Goal: Task Accomplishment & Management: Use online tool/utility

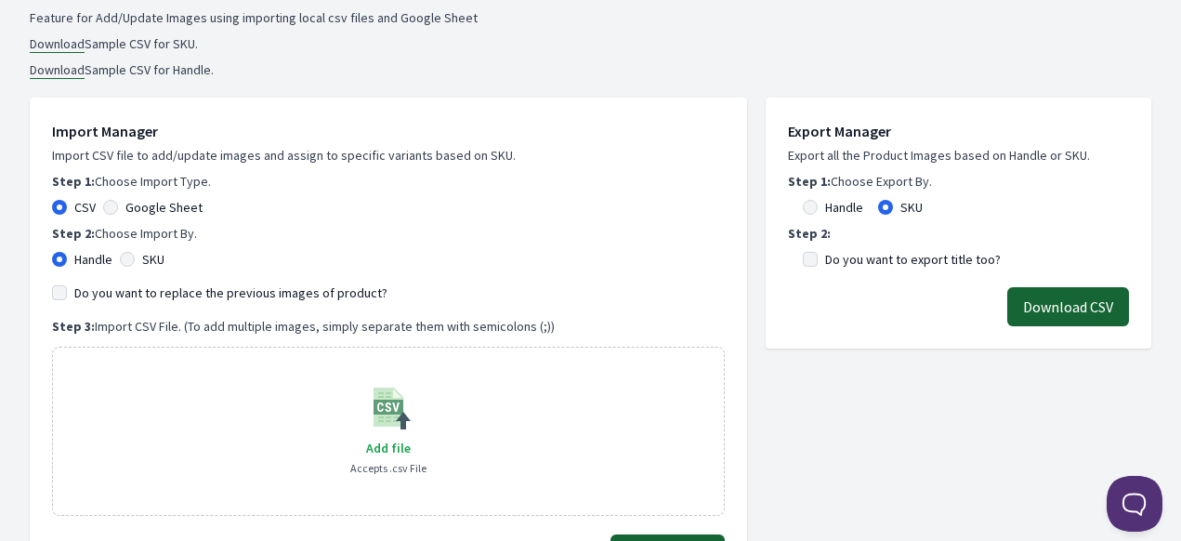
scroll to position [279, 0]
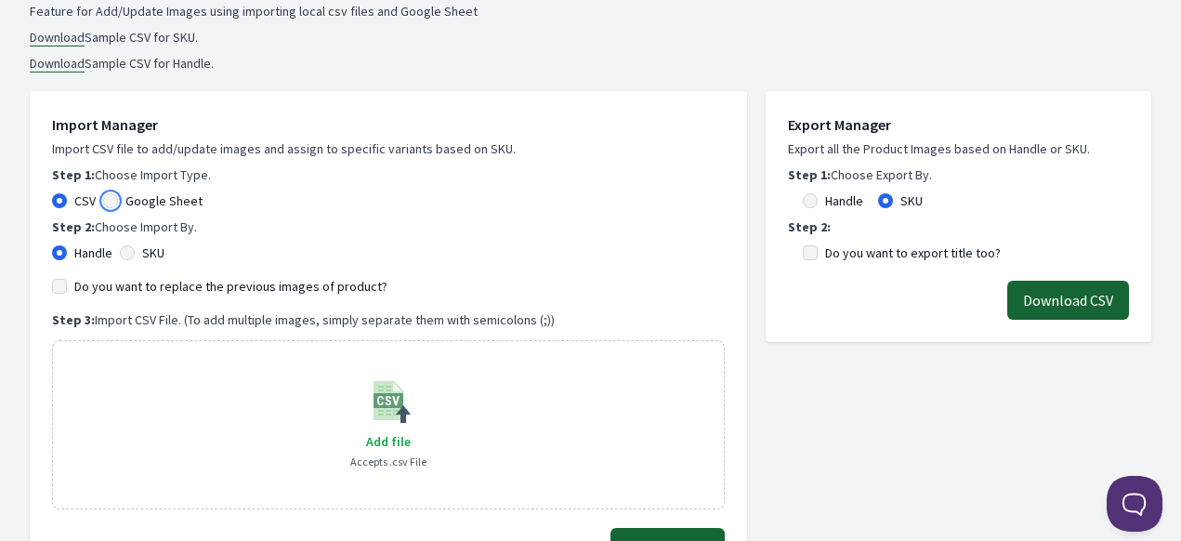
click at [107, 203] on input "Google Sheet" at bounding box center [110, 200] width 15 height 15
radio input "true"
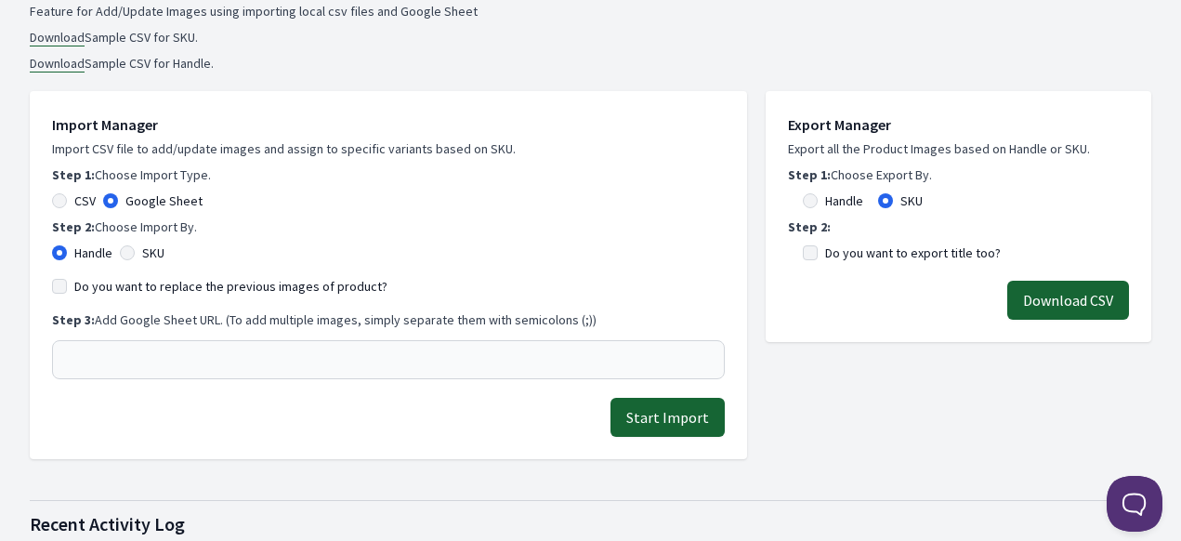
click at [130, 259] on div "SKU" at bounding box center [142, 253] width 45 height 19
click at [123, 249] on input "SKU" at bounding box center [127, 252] width 15 height 15
radio input "true"
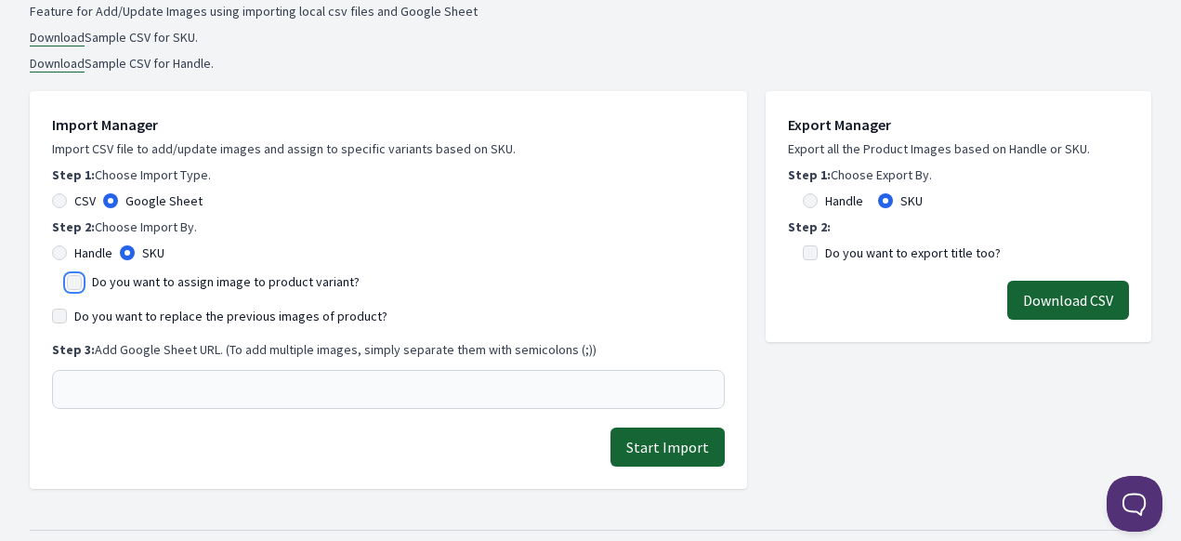
click at [72, 282] on input "Do you want to assign image to product variant?" at bounding box center [74, 282] width 15 height 15
checkbox input "true"
click at [67, 321] on div "Do you want to replace the previous images of product?" at bounding box center [388, 316] width 673 height 19
click at [59, 312] on input "Do you want to replace the previous images of product?" at bounding box center [59, 316] width 15 height 15
checkbox input "true"
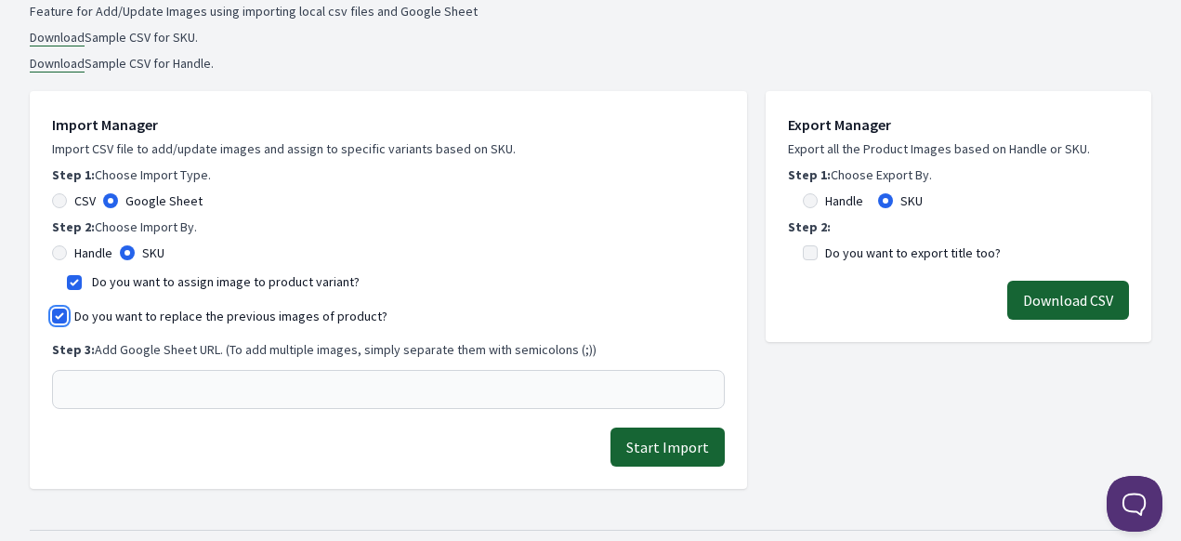
scroll to position [372, 0]
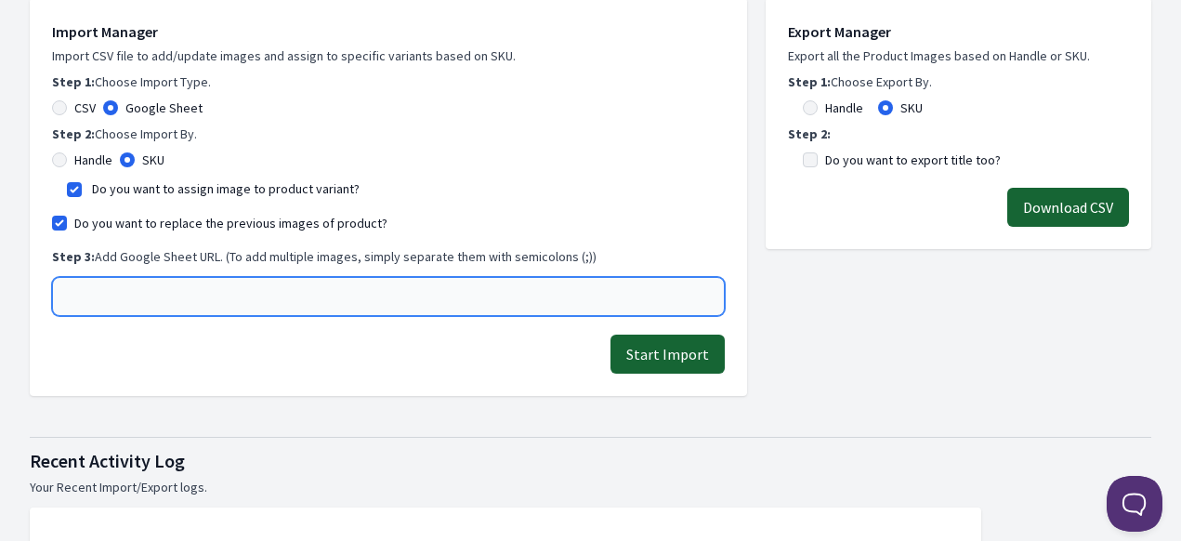
click at [211, 298] on input "text" at bounding box center [388, 296] width 673 height 39
paste input "https://docs.google.com/spreadsheets/d/1BwOl3eJZF9PPy1lVqnsfD4vRVX5Oncn-jx73lyj…"
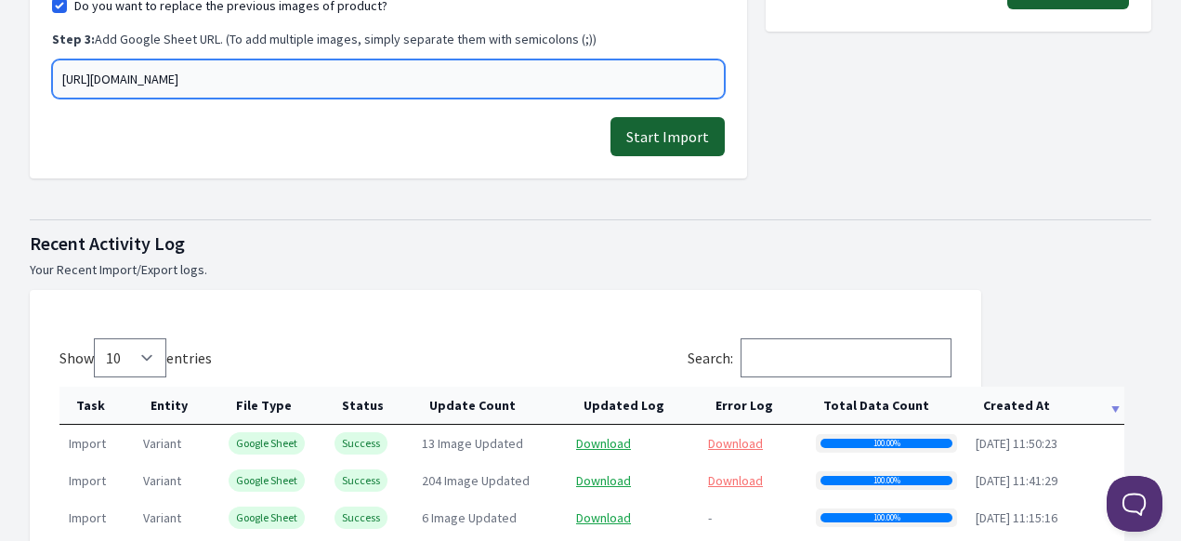
scroll to position [558, 0]
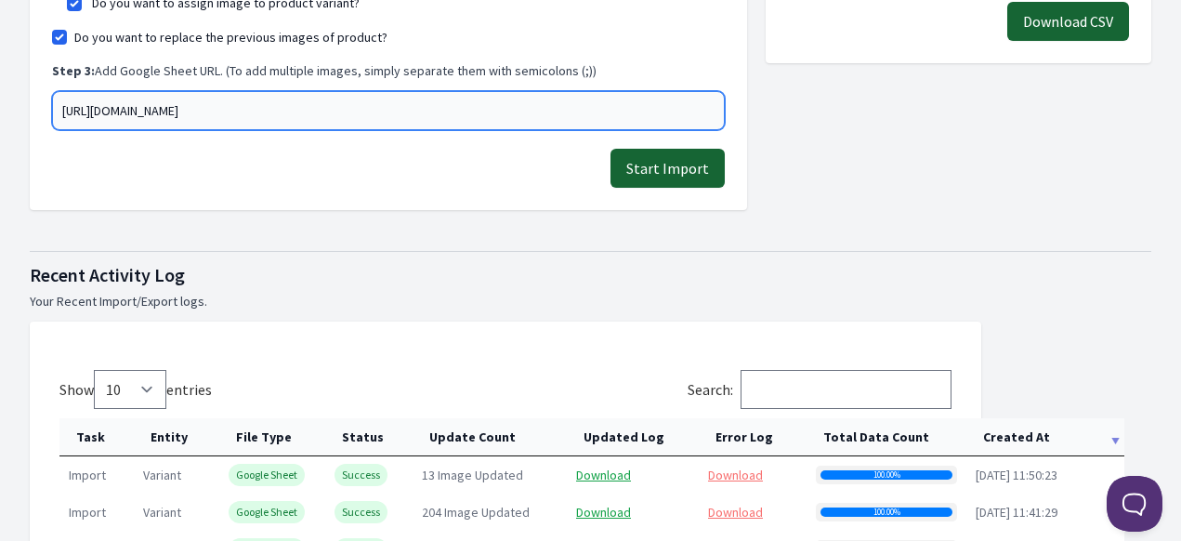
type input "https://docs.google.com/spreadsheets/d/1BwOl3eJZF9PPy1lVqnsfD4vRVX5Oncn-jx73lyj…"
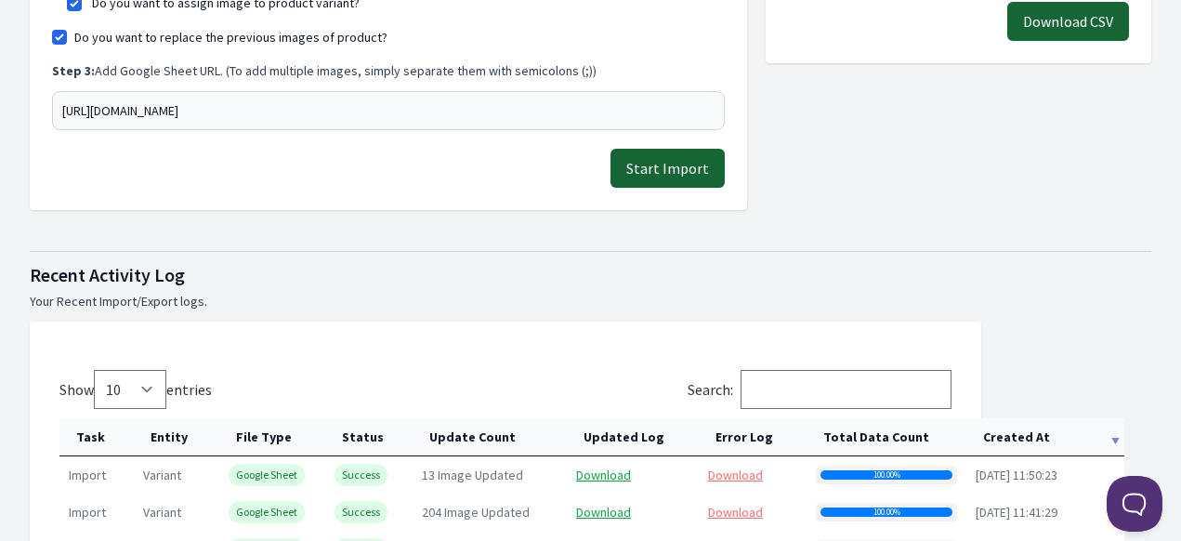
click at [667, 177] on button "Start Import" at bounding box center [668, 168] width 114 height 39
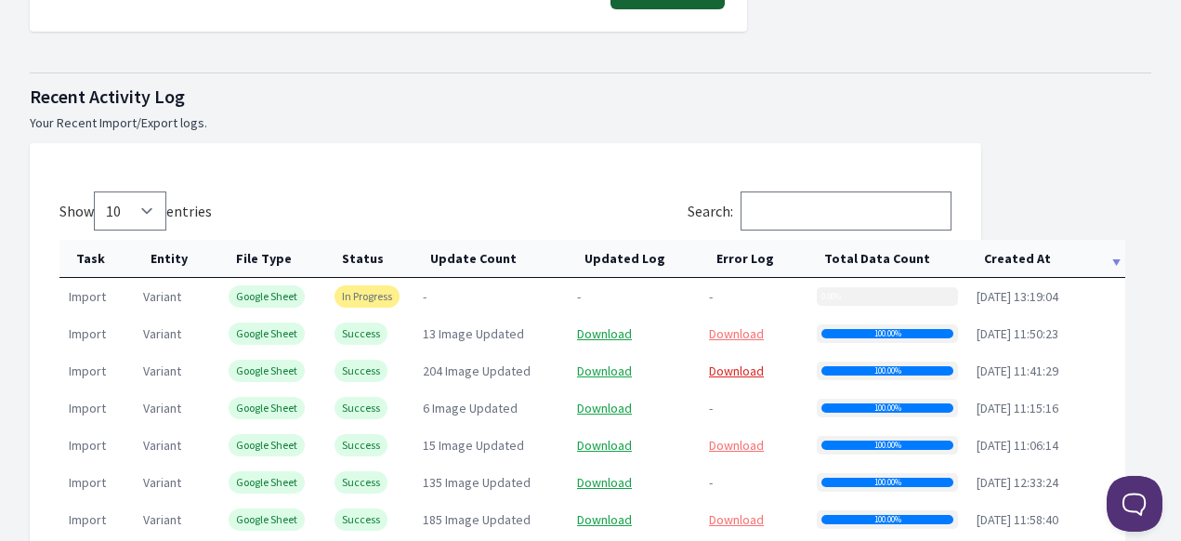
scroll to position [929, 0]
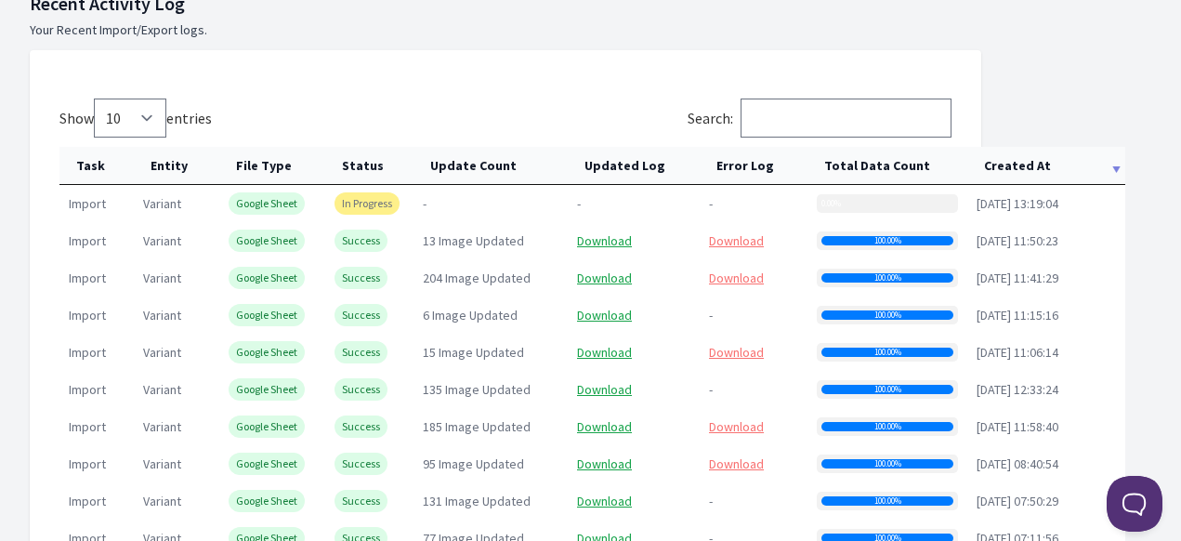
click at [1010, 163] on th "Created At" at bounding box center [1047, 166] width 158 height 38
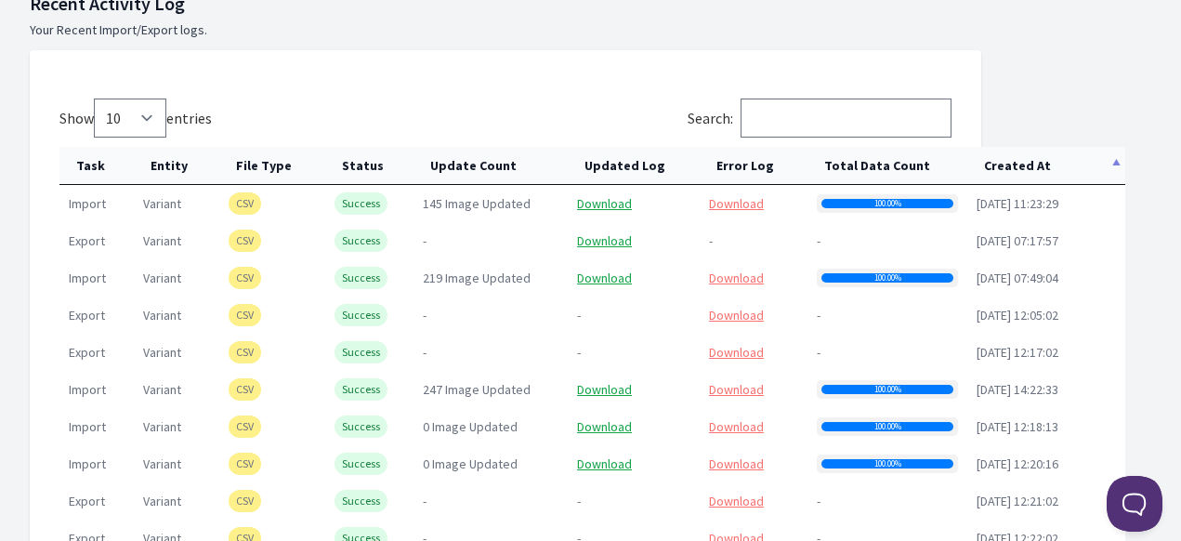
click at [1011, 163] on th "Created At" at bounding box center [1047, 166] width 158 height 38
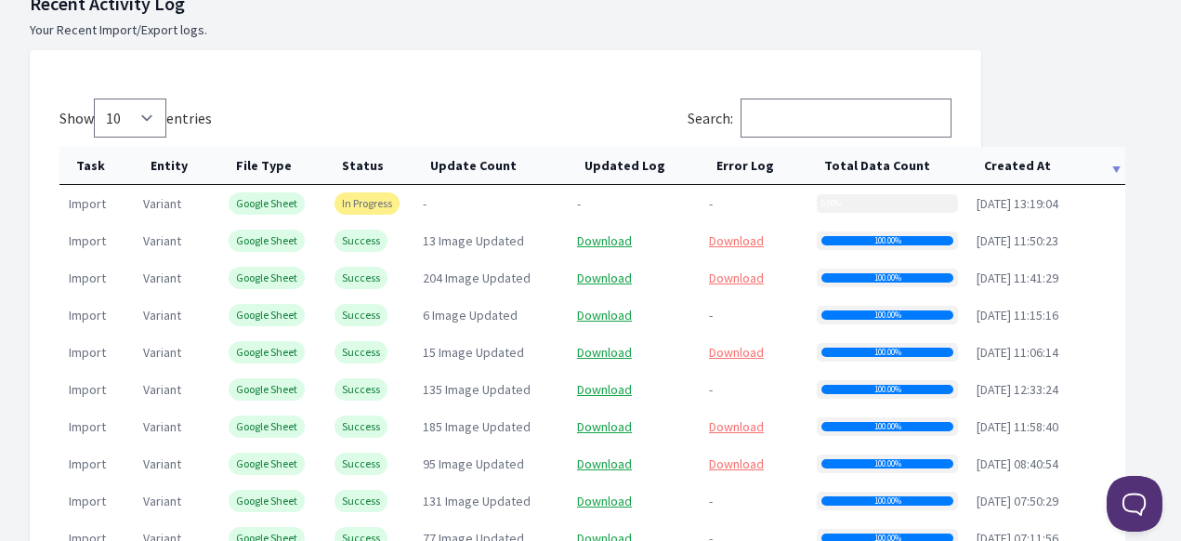
click at [1037, 167] on th "Created At" at bounding box center [1047, 166] width 158 height 38
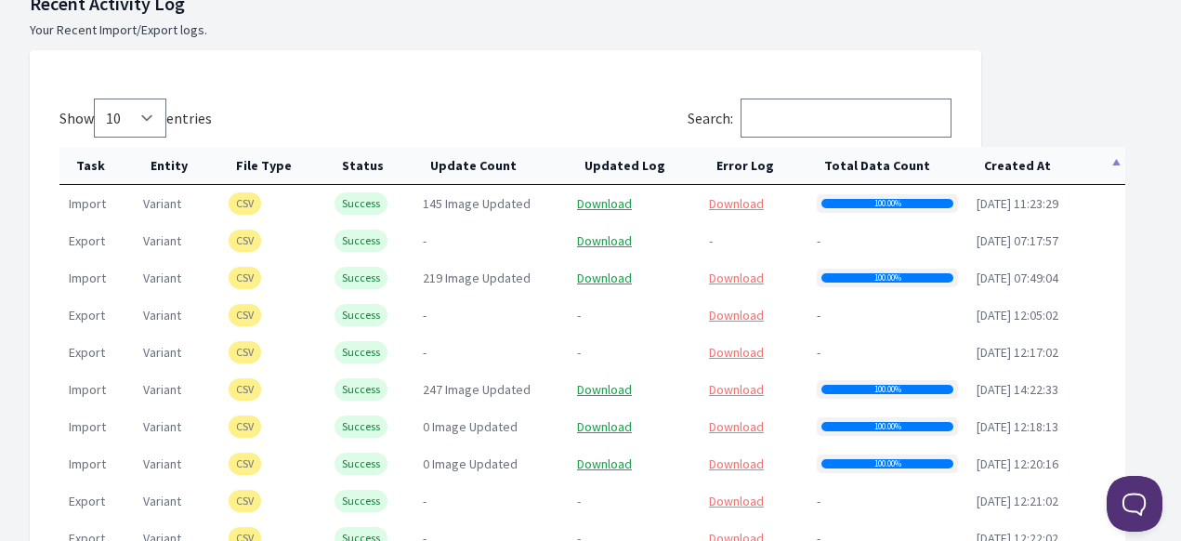
click at [1038, 169] on th "Created At" at bounding box center [1047, 166] width 158 height 38
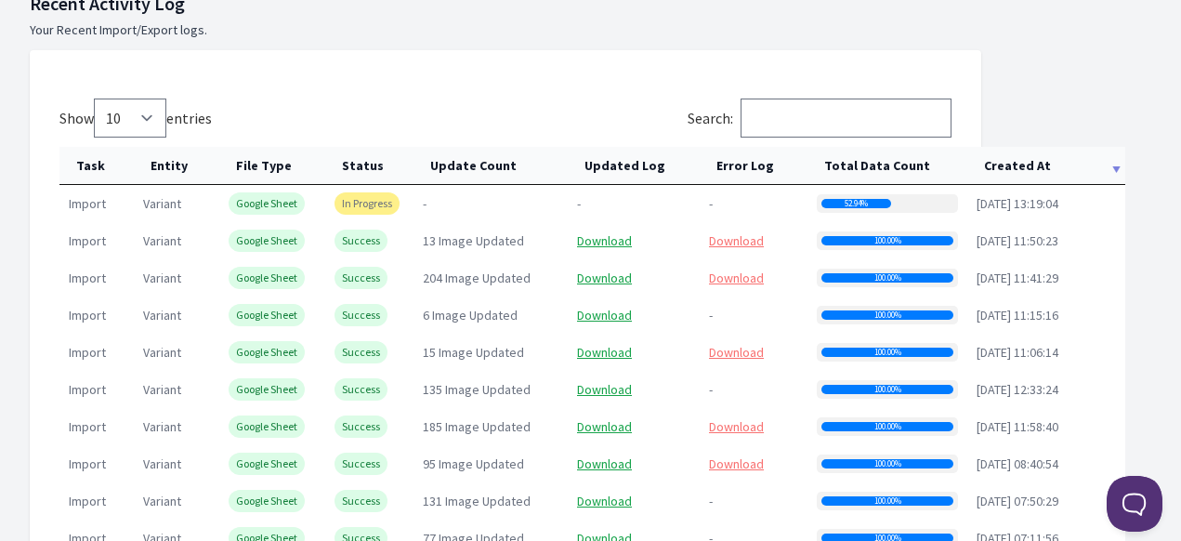
click at [1026, 164] on th "Created At" at bounding box center [1047, 166] width 158 height 38
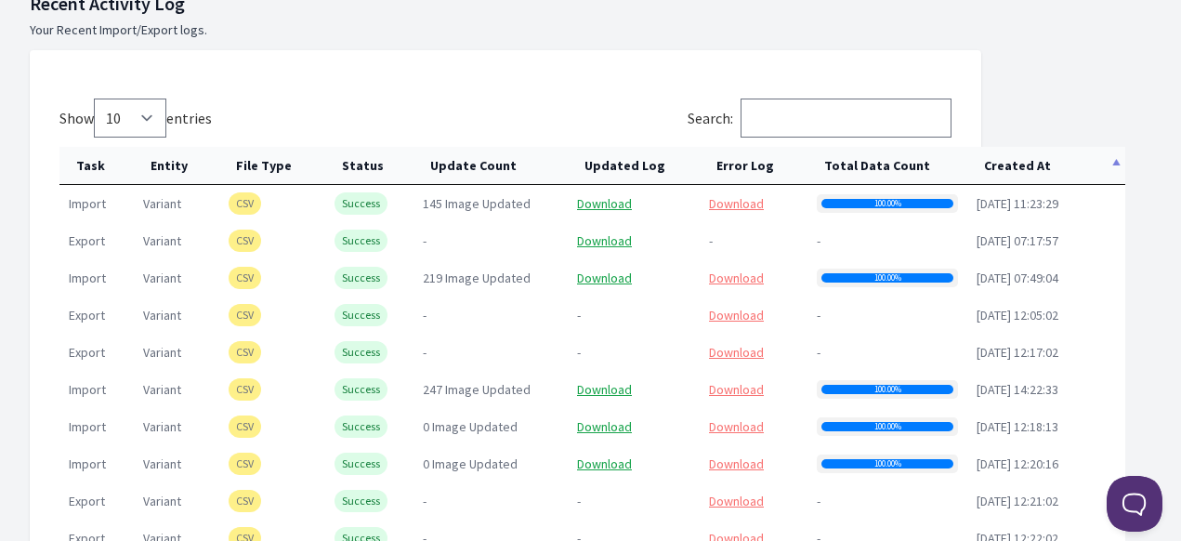
click at [1026, 164] on th "Created At" at bounding box center [1047, 166] width 158 height 38
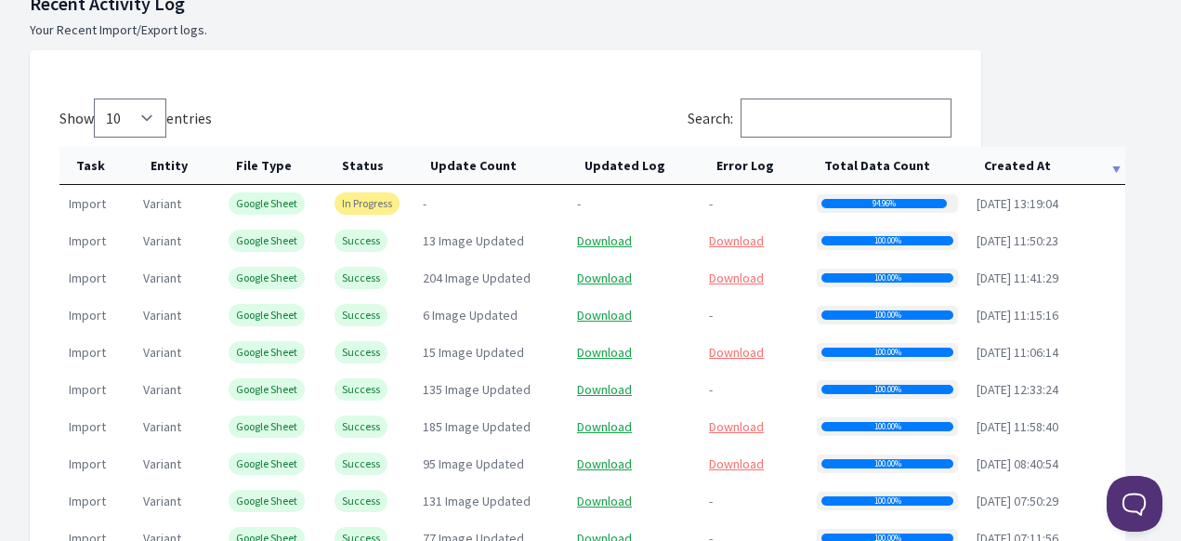
click at [908, 162] on th "Total Data Count" at bounding box center [888, 166] width 160 height 38
click at [1010, 165] on th "Created At" at bounding box center [1047, 166] width 158 height 38
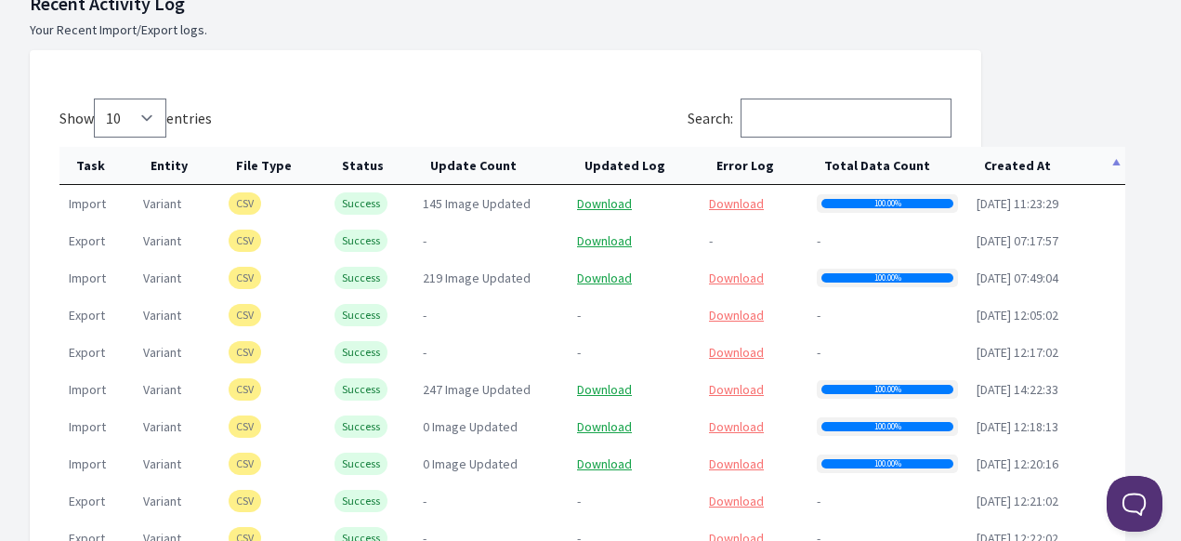
click at [1010, 165] on th "Created At" at bounding box center [1047, 166] width 158 height 38
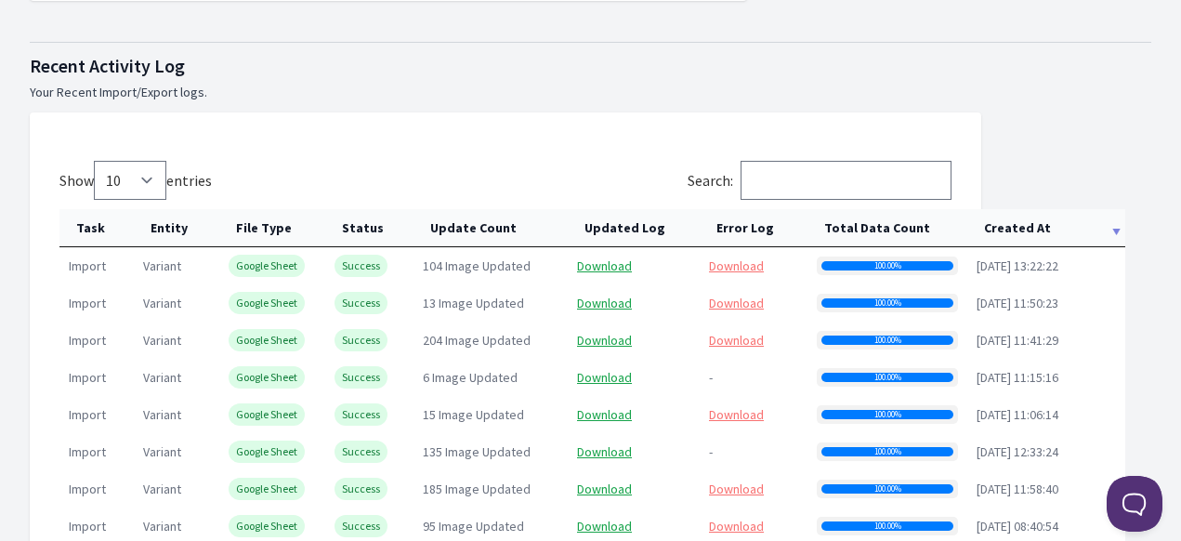
scroll to position [836, 0]
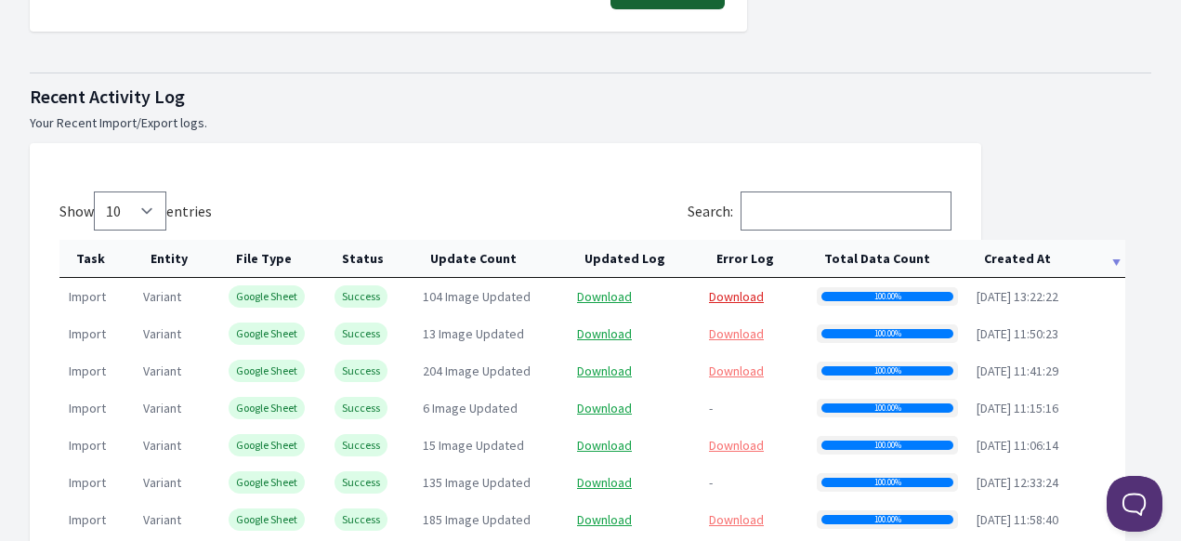
click at [731, 298] on link "Download" at bounding box center [736, 296] width 55 height 17
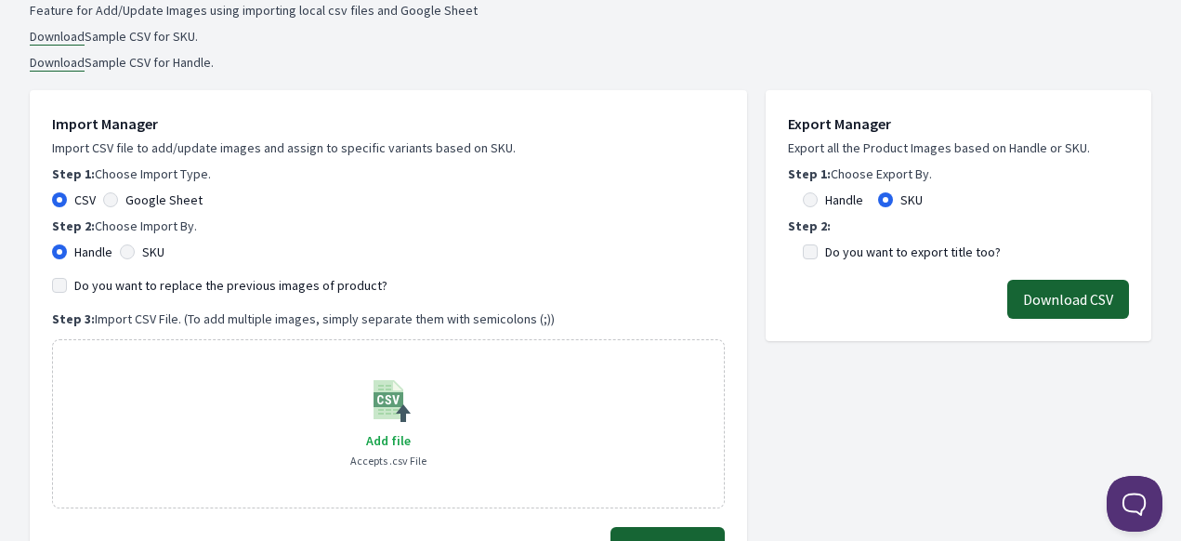
scroll to position [186, 0]
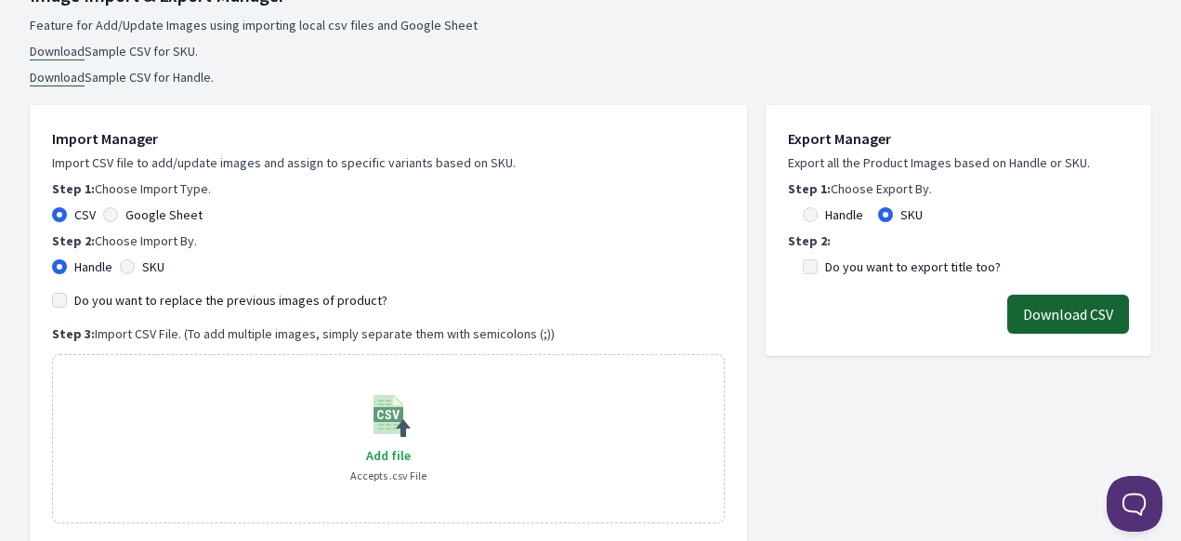
scroll to position [279, 0]
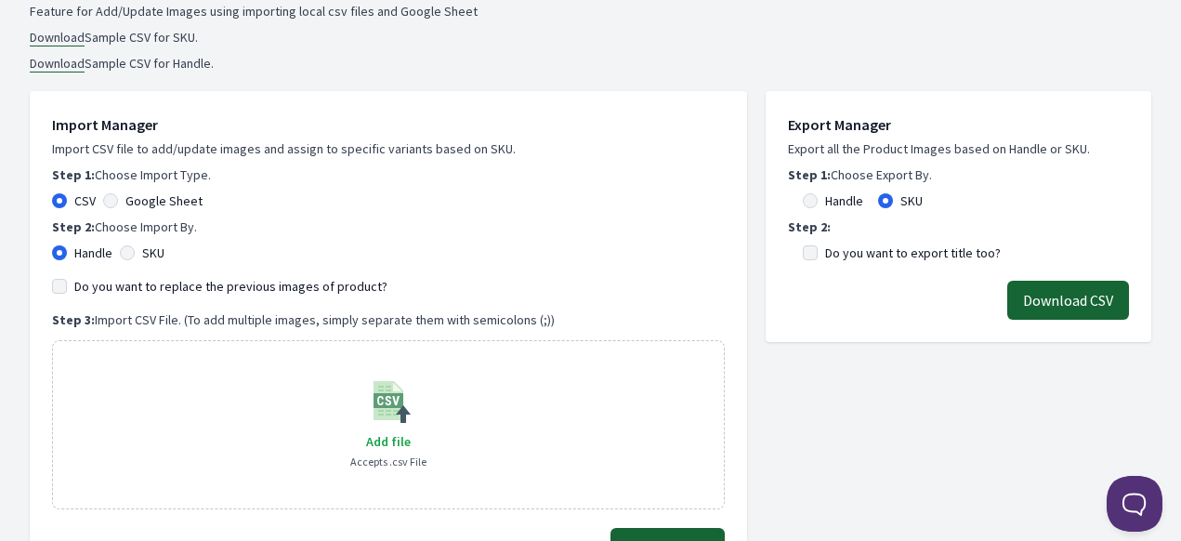
click at [110, 215] on div "Import Manager Import CSV file to add/update images and assign to specific vari…" at bounding box center [388, 311] width 673 height 396
click at [111, 203] on input "Google Sheet" at bounding box center [110, 200] width 15 height 15
radio input "true"
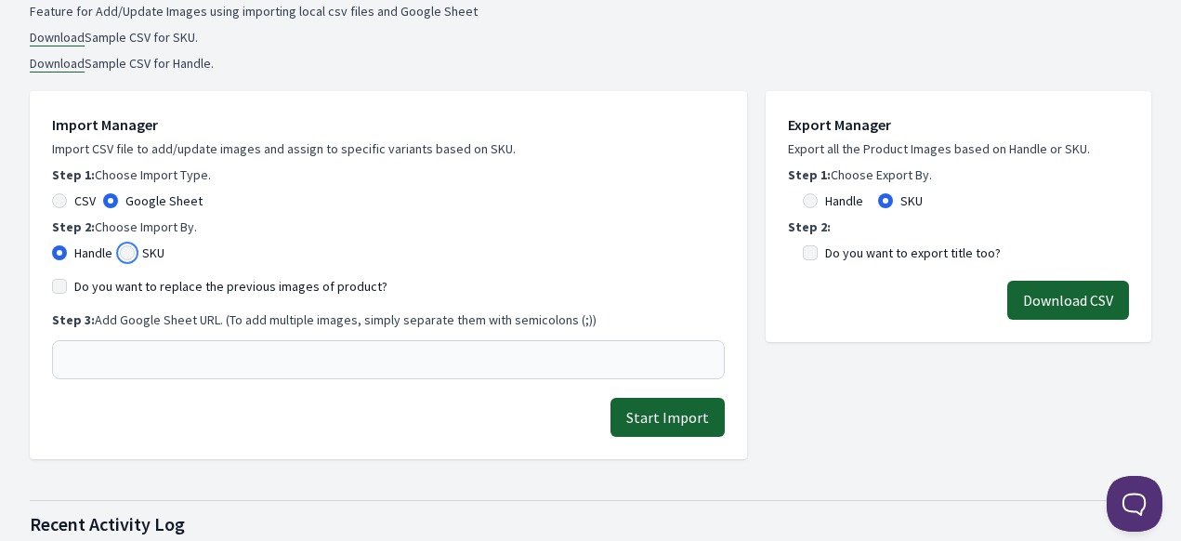
click at [134, 254] on input "SKU" at bounding box center [127, 252] width 15 height 15
radio input "true"
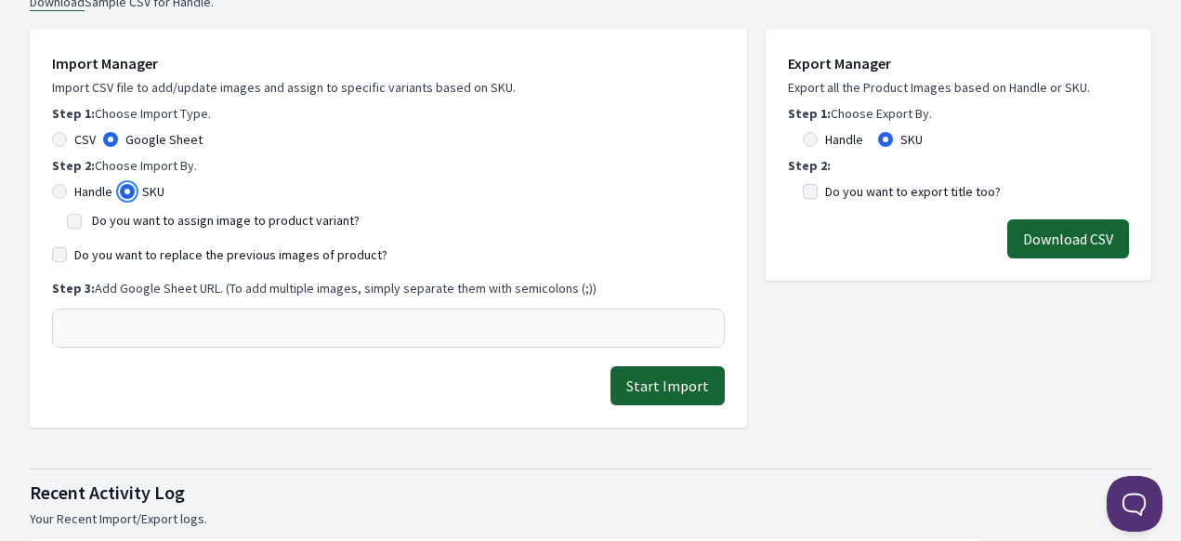
scroll to position [372, 0]
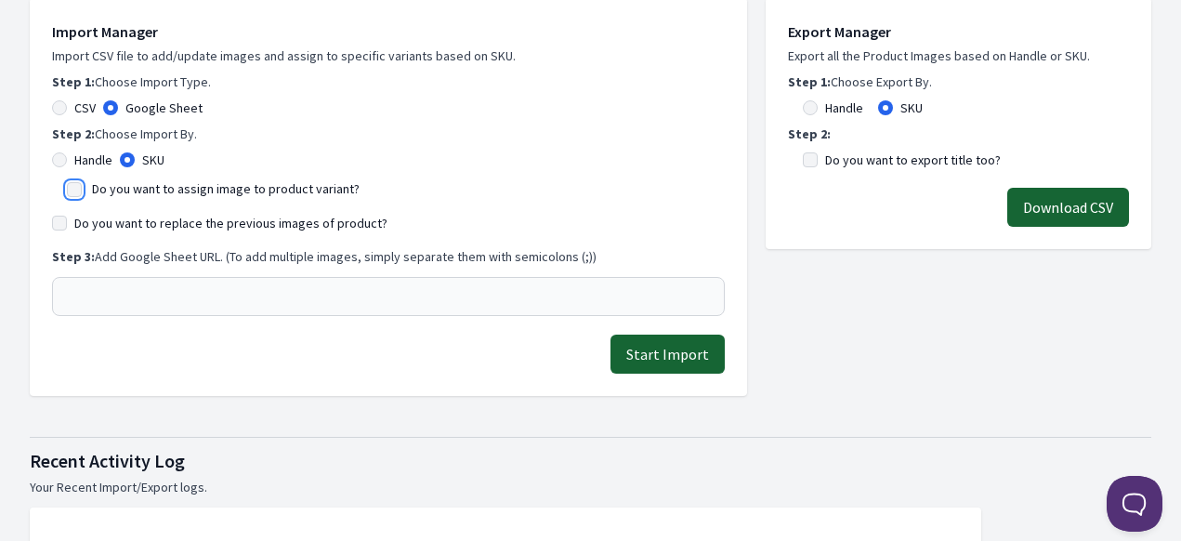
click at [81, 189] on input "Do you want to assign image to product variant?" at bounding box center [74, 189] width 15 height 15
checkbox input "true"
click at [58, 219] on input "Do you want to replace the previous images of product?" at bounding box center [59, 223] width 15 height 15
checkbox input "true"
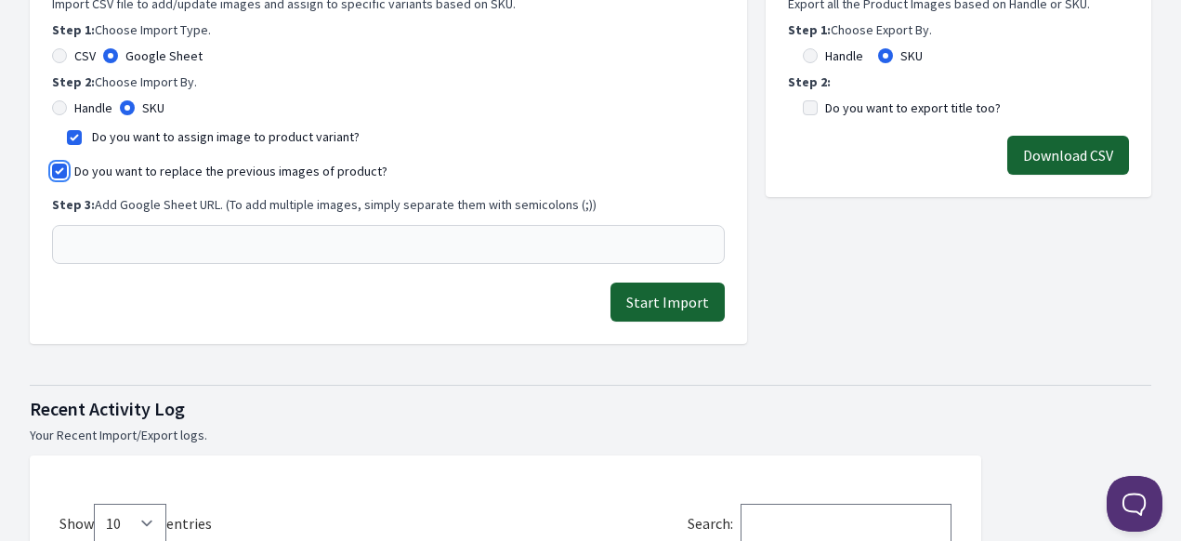
scroll to position [465, 0]
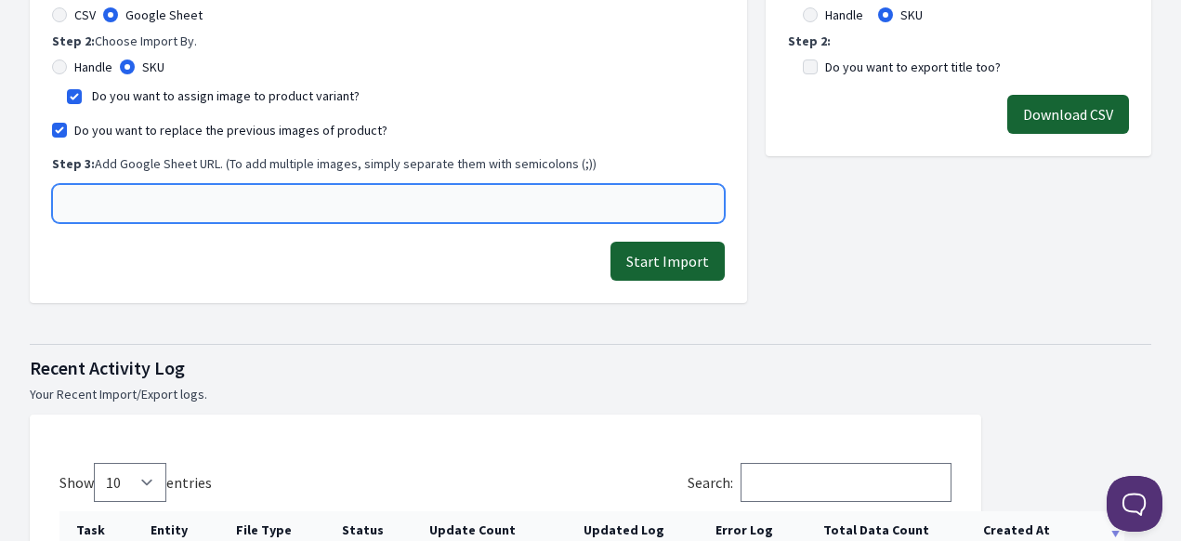
click at [283, 196] on input "text" at bounding box center [388, 203] width 673 height 39
paste input "https://docs.google.com/spreadsheets/d/1BwOl3eJZF9PPy1lVqnsfD4vRVX5Oncn-jx73lyj…"
type input "[URL][DOMAIN_NAME]"
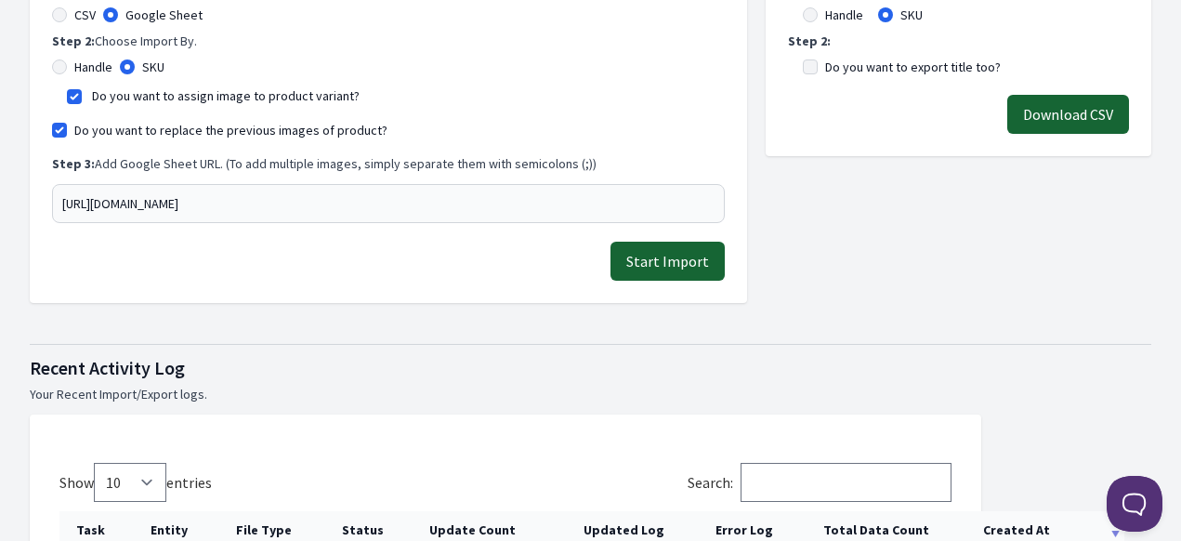
click at [677, 263] on button "Start Import" at bounding box center [668, 261] width 114 height 39
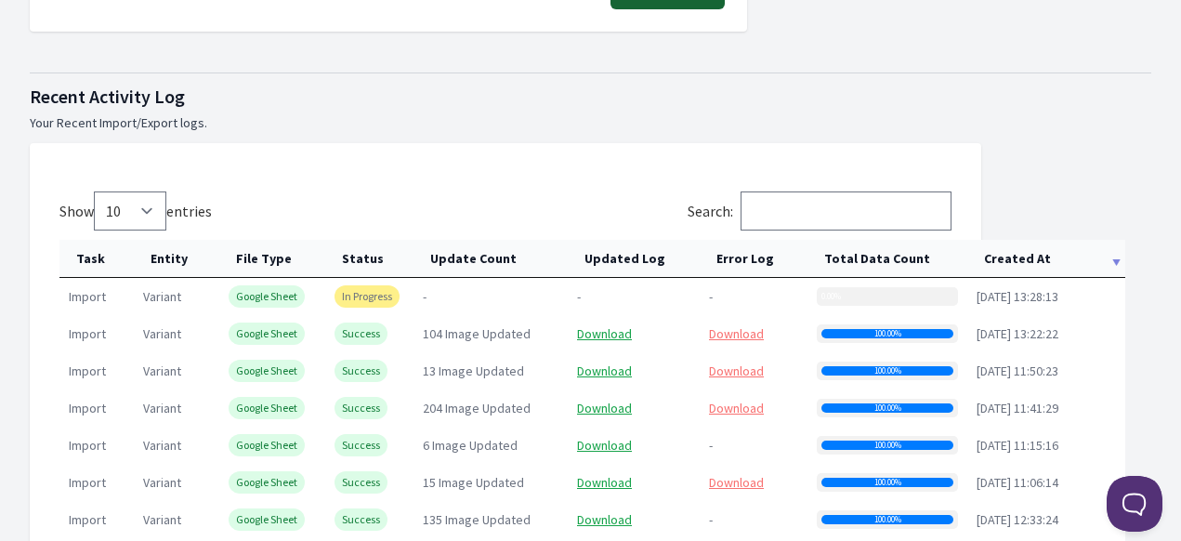
scroll to position [929, 0]
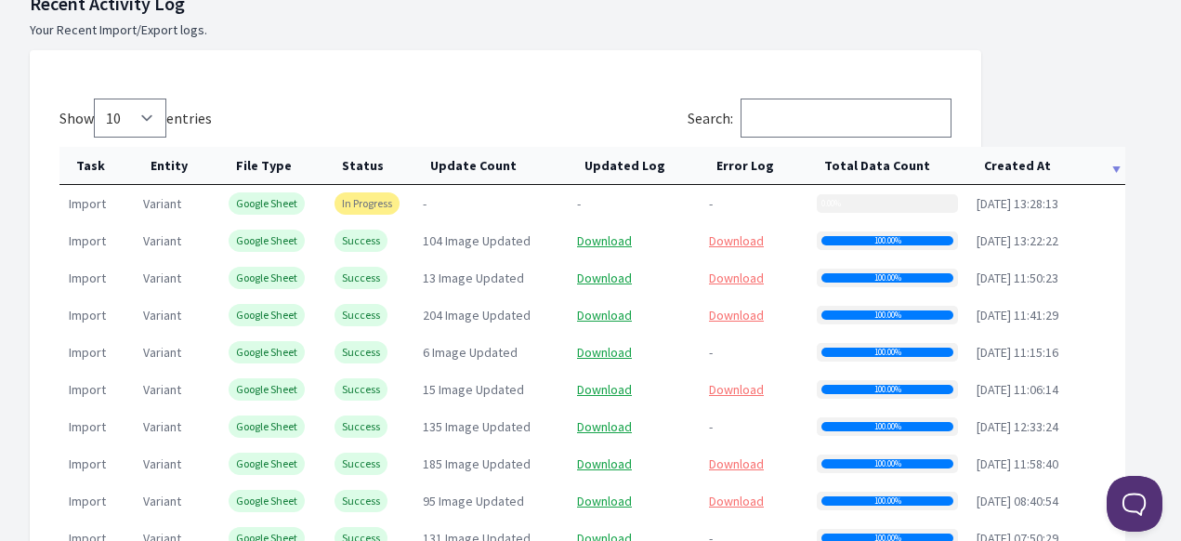
click at [1028, 171] on th "Created At" at bounding box center [1047, 166] width 158 height 38
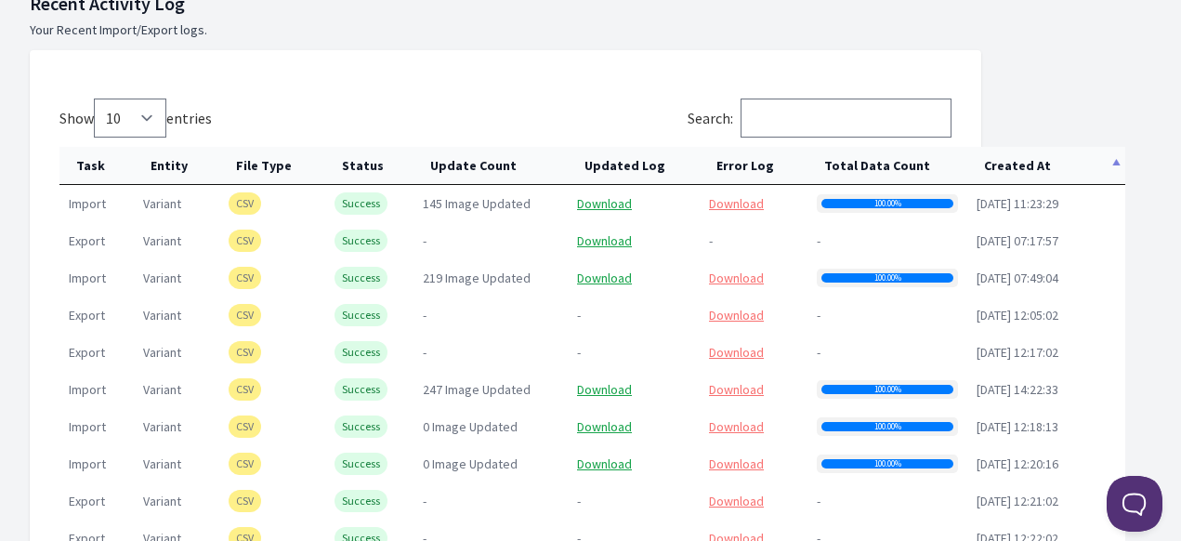
click at [1016, 158] on th "Created At" at bounding box center [1047, 166] width 158 height 38
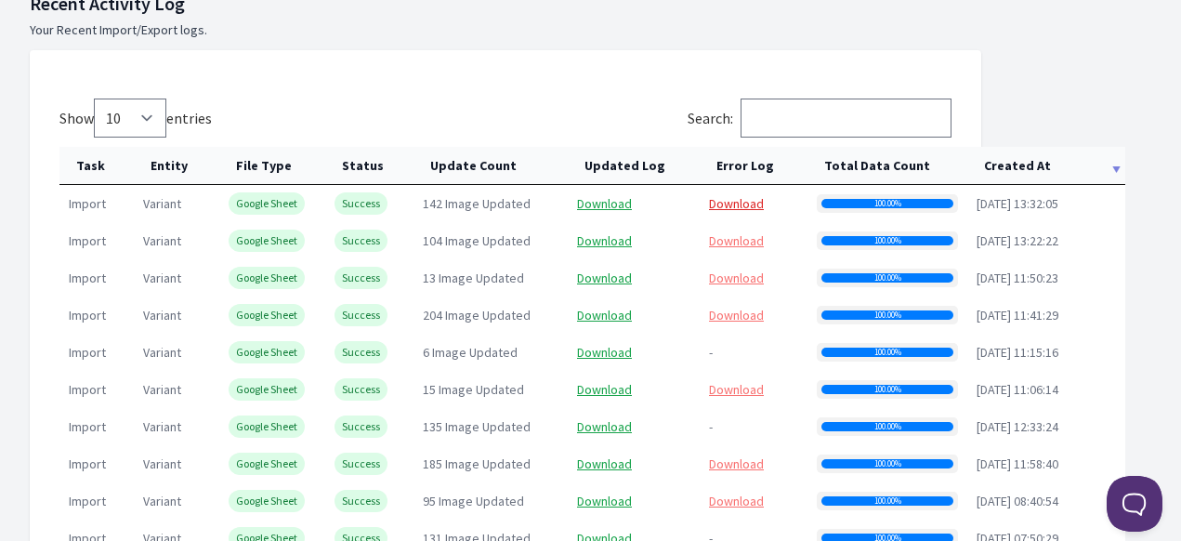
click at [748, 200] on link "Download" at bounding box center [736, 203] width 55 height 17
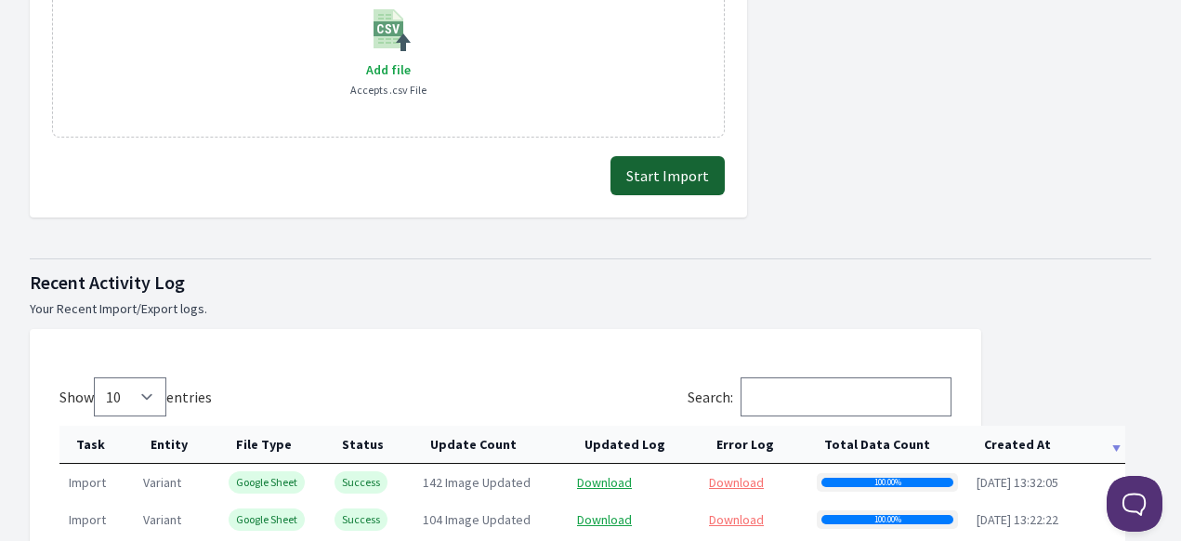
scroll to position [372, 0]
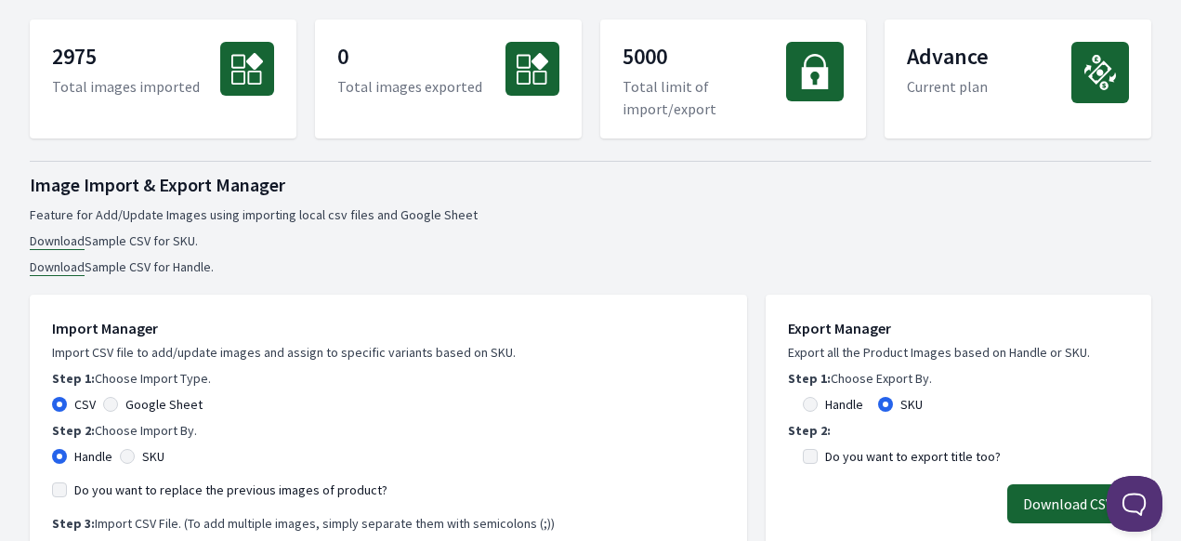
scroll to position [279, 0]
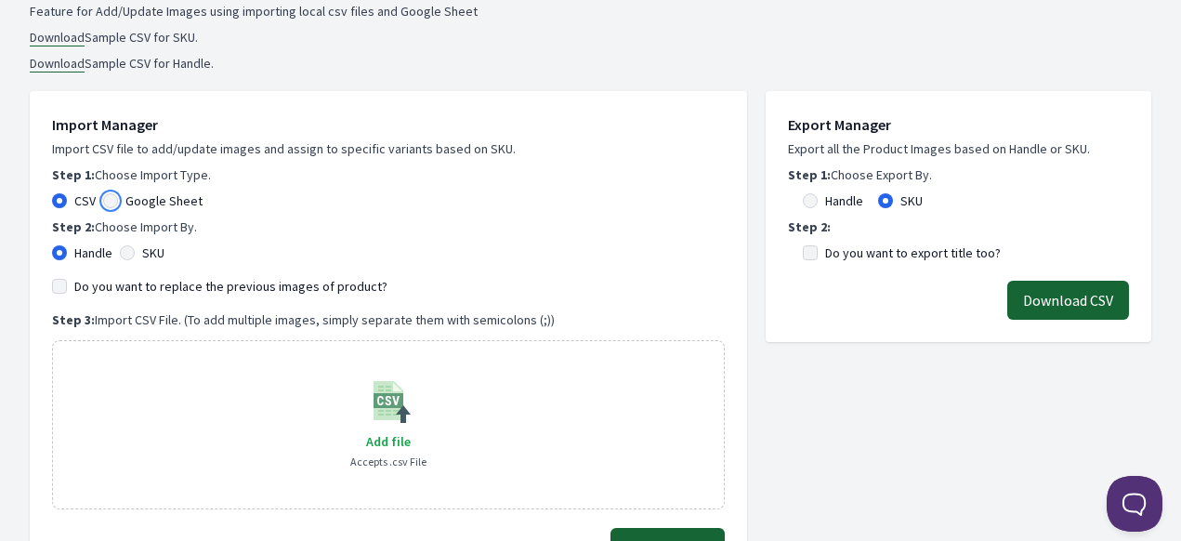
click at [111, 204] on input "Google Sheet" at bounding box center [110, 200] width 15 height 15
radio input "true"
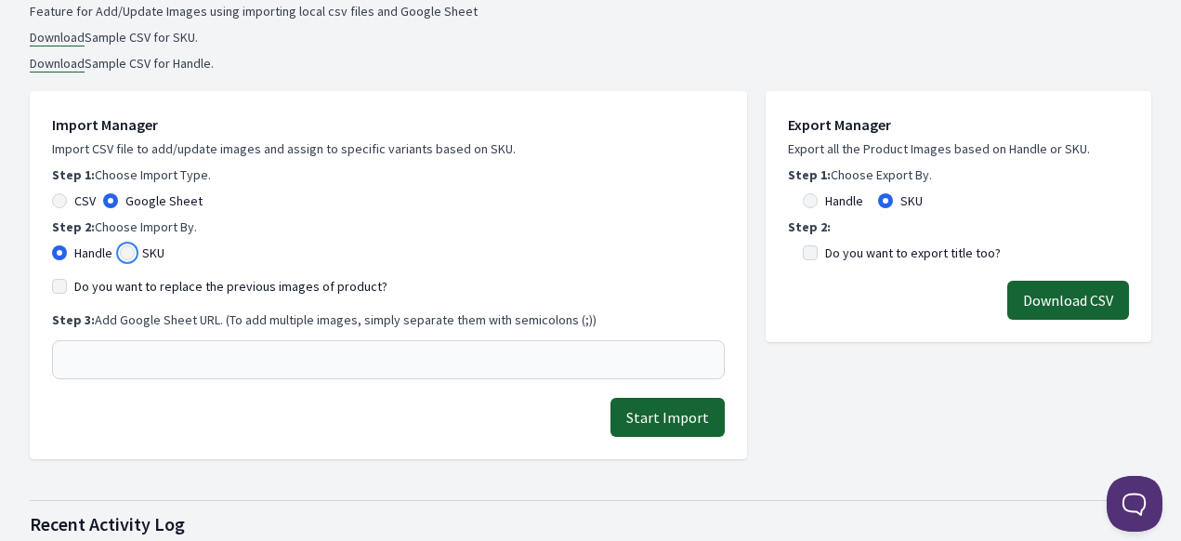
click at [125, 249] on input "SKU" at bounding box center [127, 252] width 15 height 15
radio input "true"
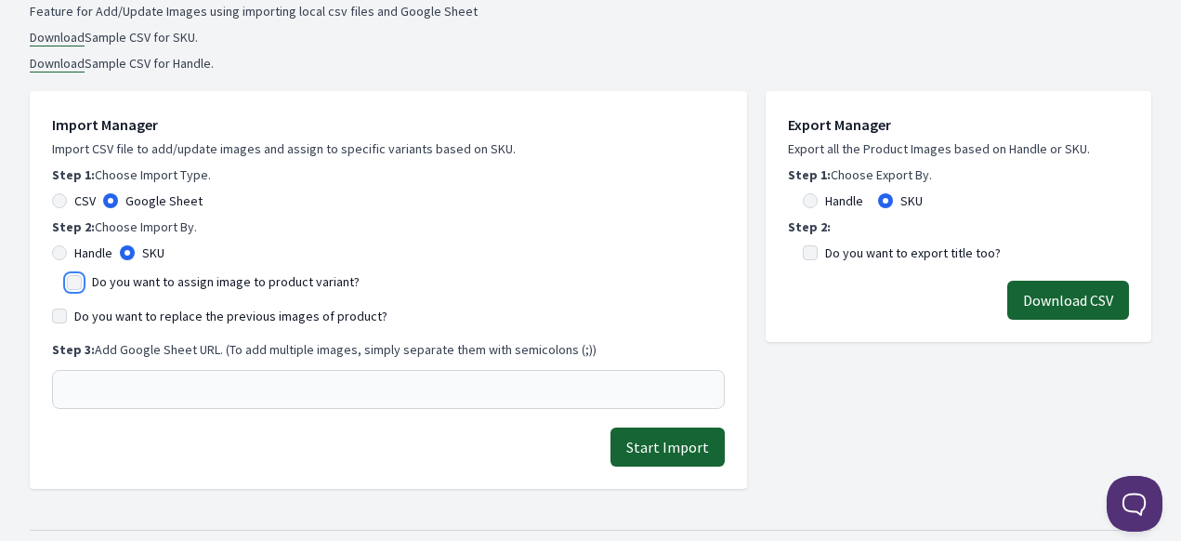
click at [81, 281] on input "Do you want to assign image to product variant?" at bounding box center [74, 282] width 15 height 15
checkbox input "true"
click at [65, 312] on input "Do you want to replace the previous images of product?" at bounding box center [59, 316] width 15 height 15
checkbox input "true"
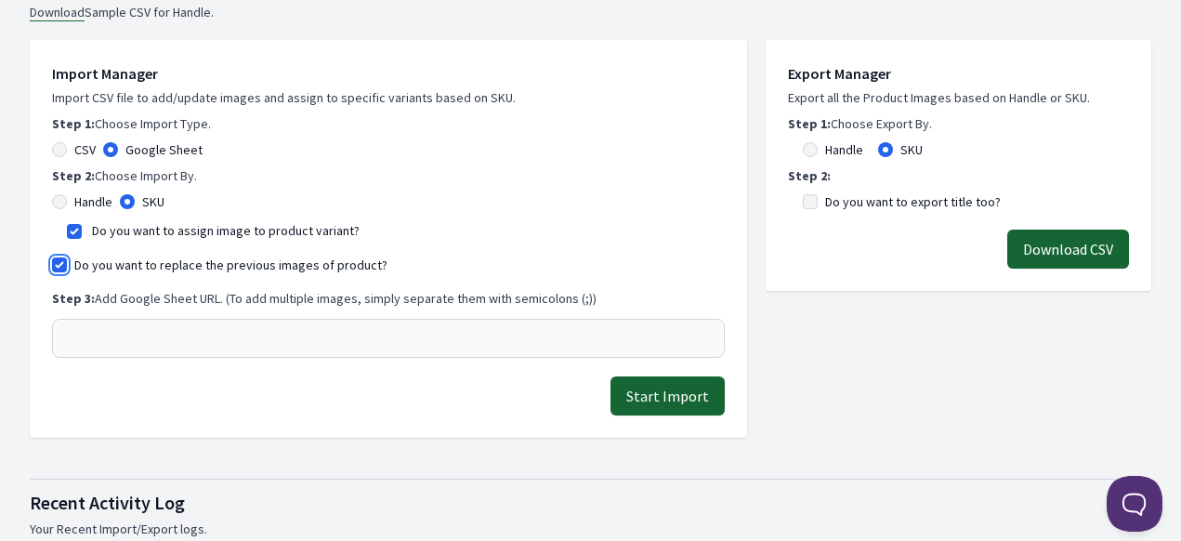
scroll to position [372, 0]
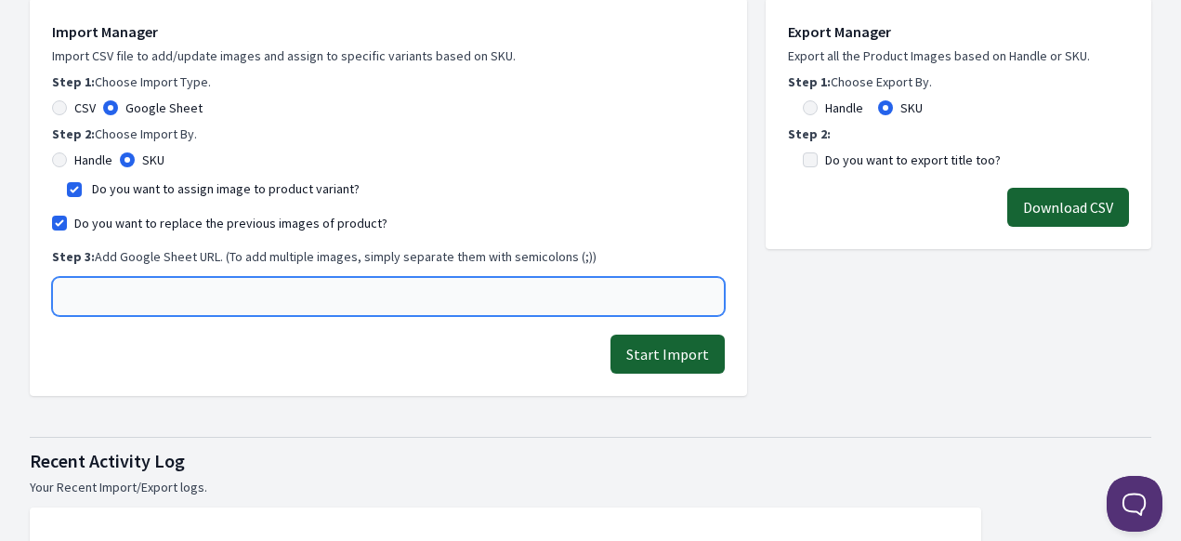
click at [180, 306] on input "text" at bounding box center [388, 296] width 673 height 39
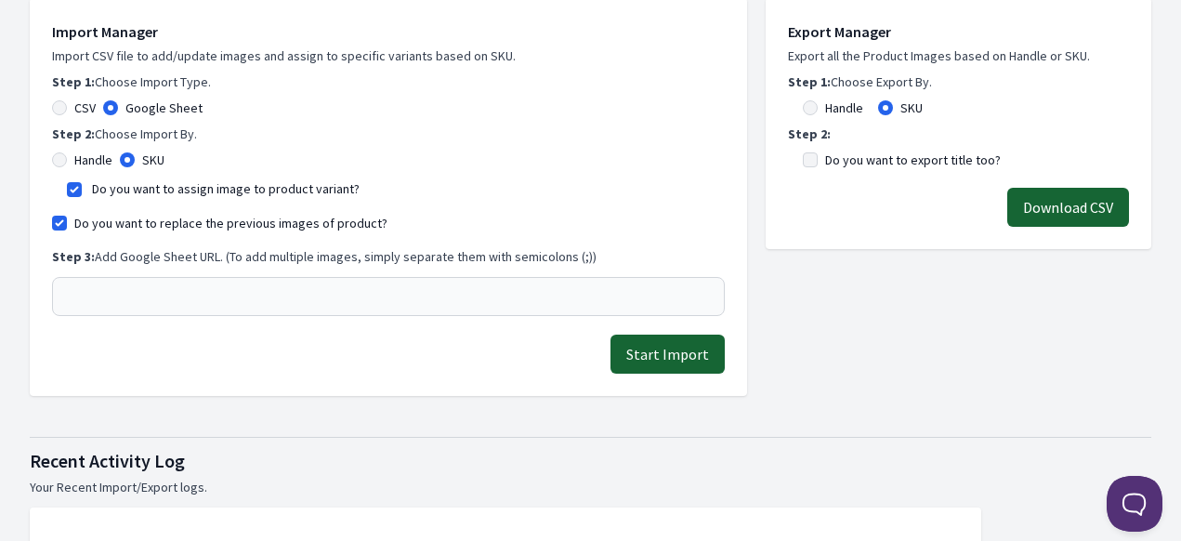
click at [192, 267] on div "Step 3: Add Google Sheet URL. (To add multiple images, simply separate them wit…" at bounding box center [388, 281] width 673 height 69
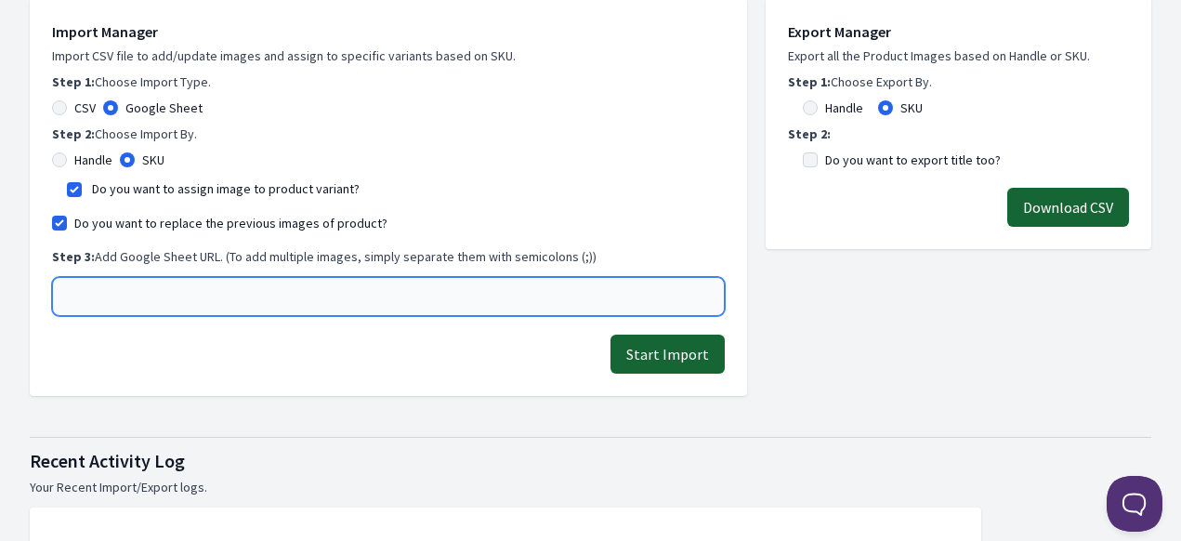
click at [182, 293] on input "text" at bounding box center [388, 296] width 673 height 39
paste input "[URL][DOMAIN_NAME]"
click at [669, 297] on input "[URL][DOMAIN_NAME]" at bounding box center [388, 296] width 673 height 39
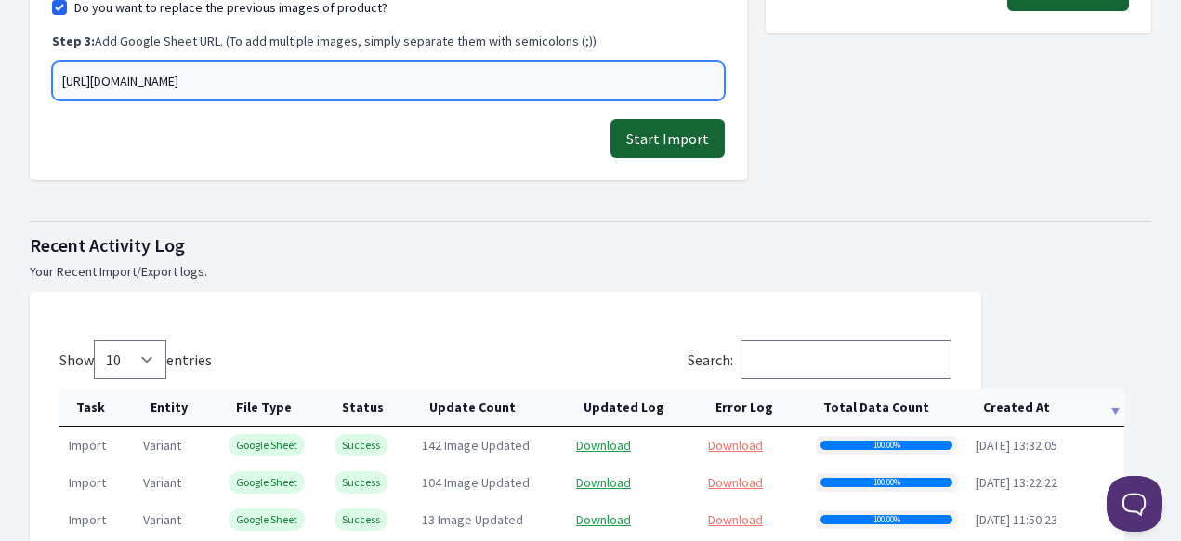
scroll to position [558, 0]
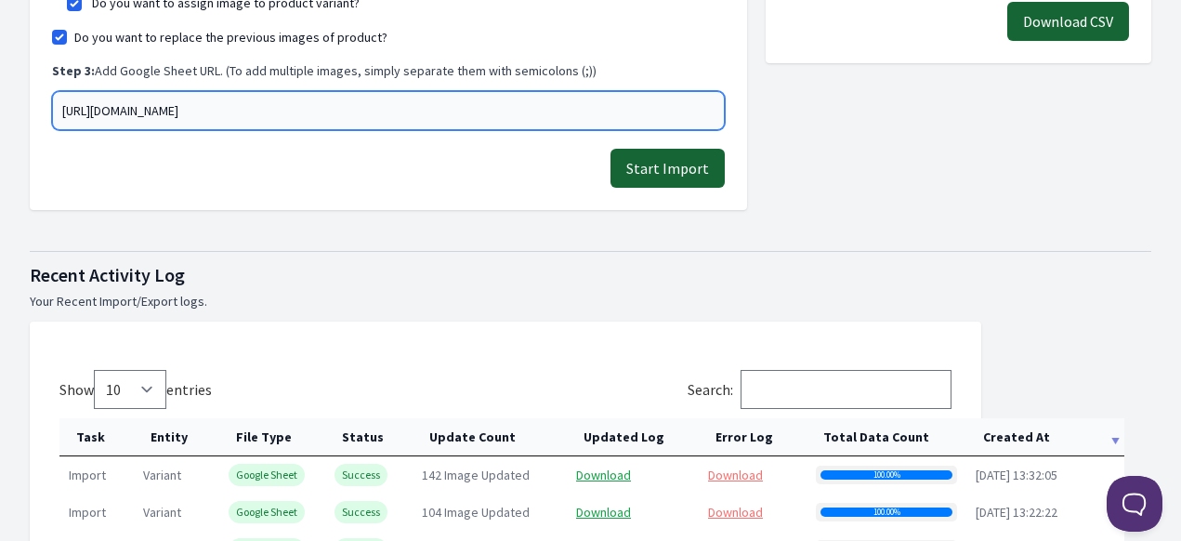
type input "[URL][DOMAIN_NAME]"
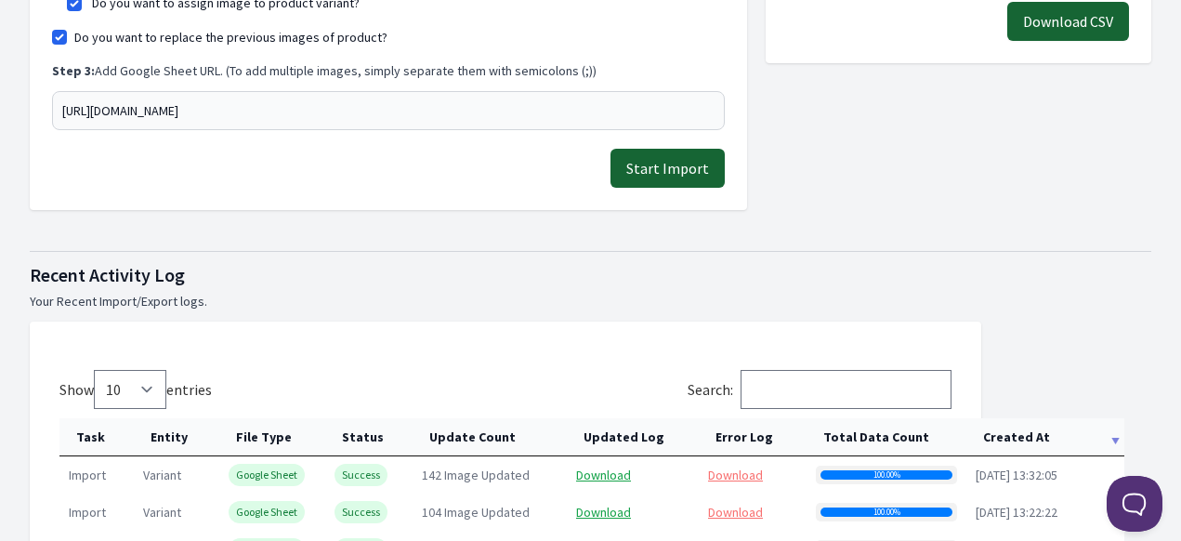
click at [681, 171] on button "Start Import" at bounding box center [668, 168] width 114 height 39
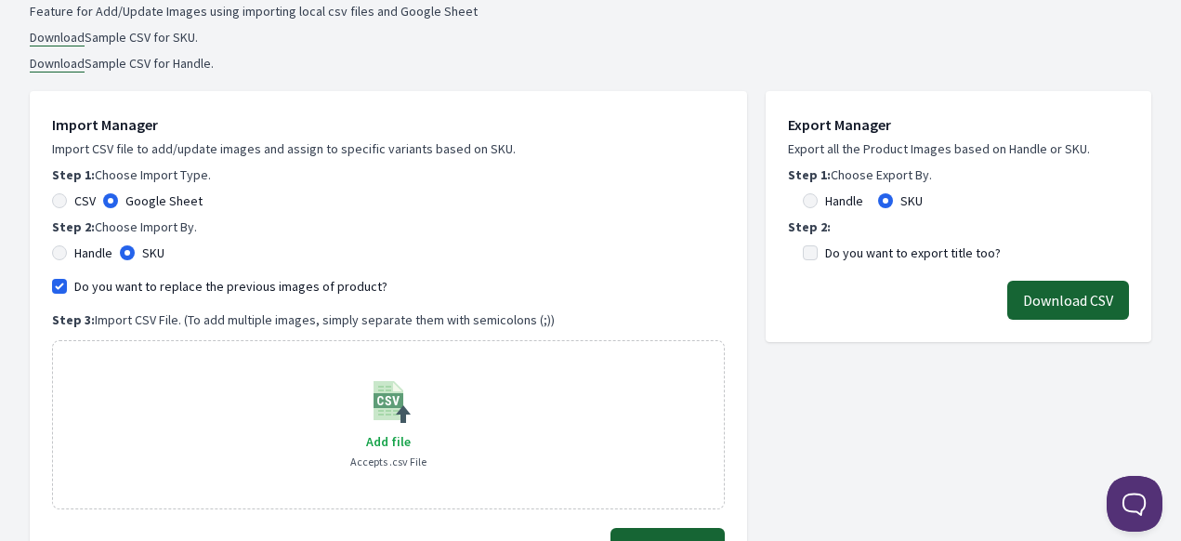
scroll to position [372, 0]
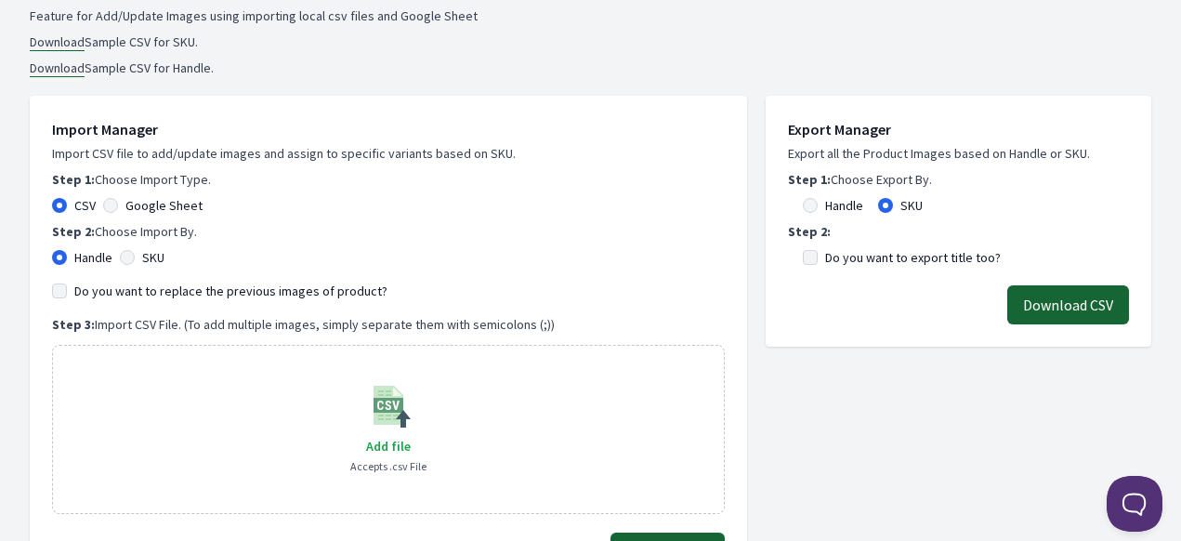
scroll to position [279, 0]
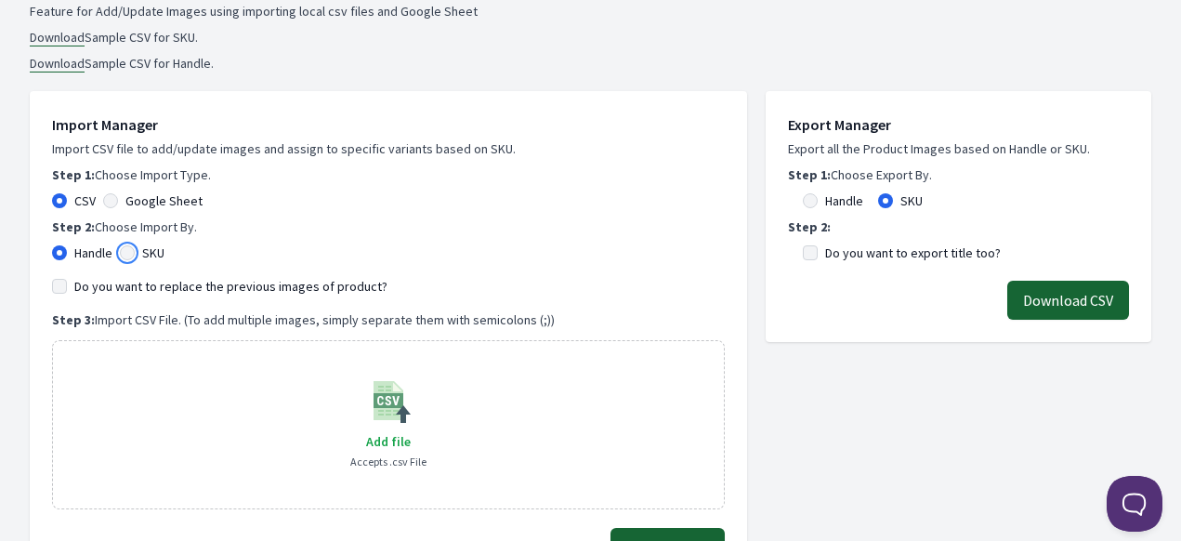
click at [127, 253] on input "SKU" at bounding box center [127, 252] width 15 height 15
radio input "true"
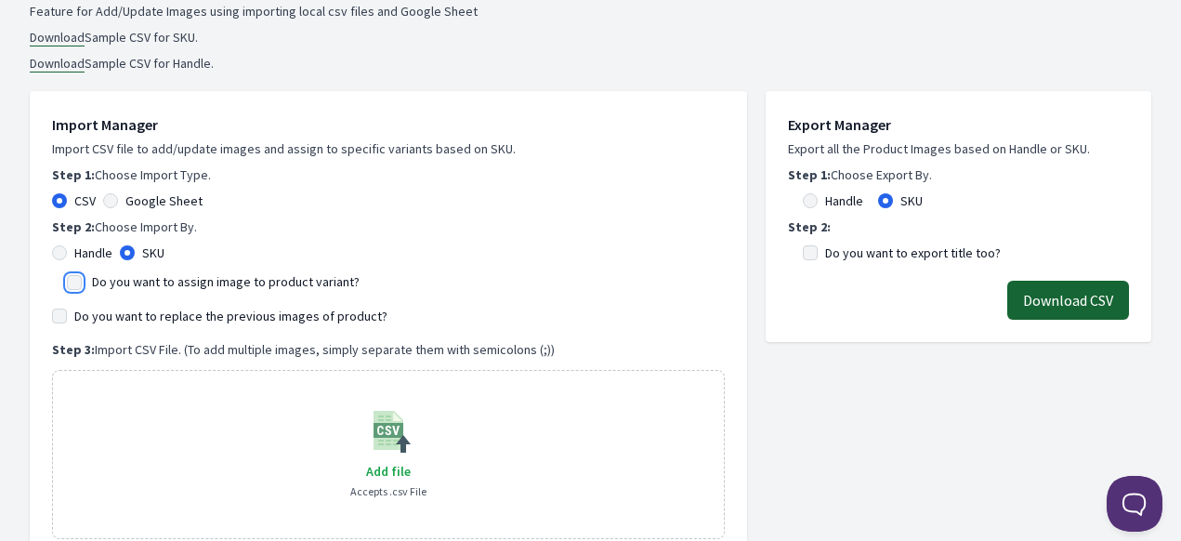
click at [74, 278] on input "Do you want to assign image to product variant?" at bounding box center [74, 282] width 15 height 15
checkbox input "true"
click at [62, 312] on input "Do you want to replace the previous images of product?" at bounding box center [59, 316] width 15 height 15
checkbox input "true"
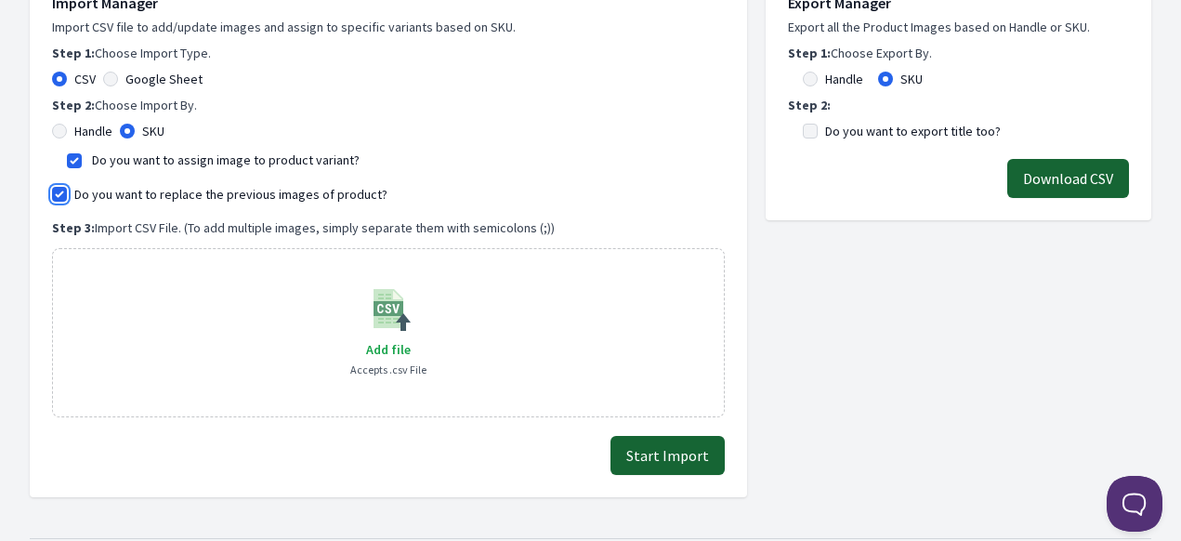
scroll to position [372, 0]
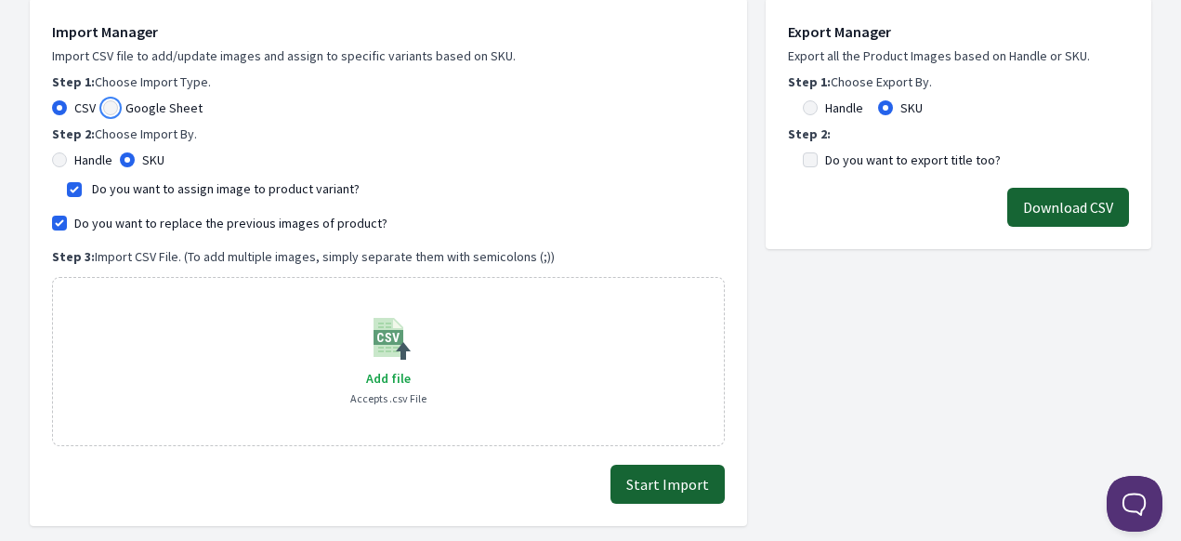
click at [115, 109] on input "Google Sheet" at bounding box center [110, 107] width 15 height 15
radio input "true"
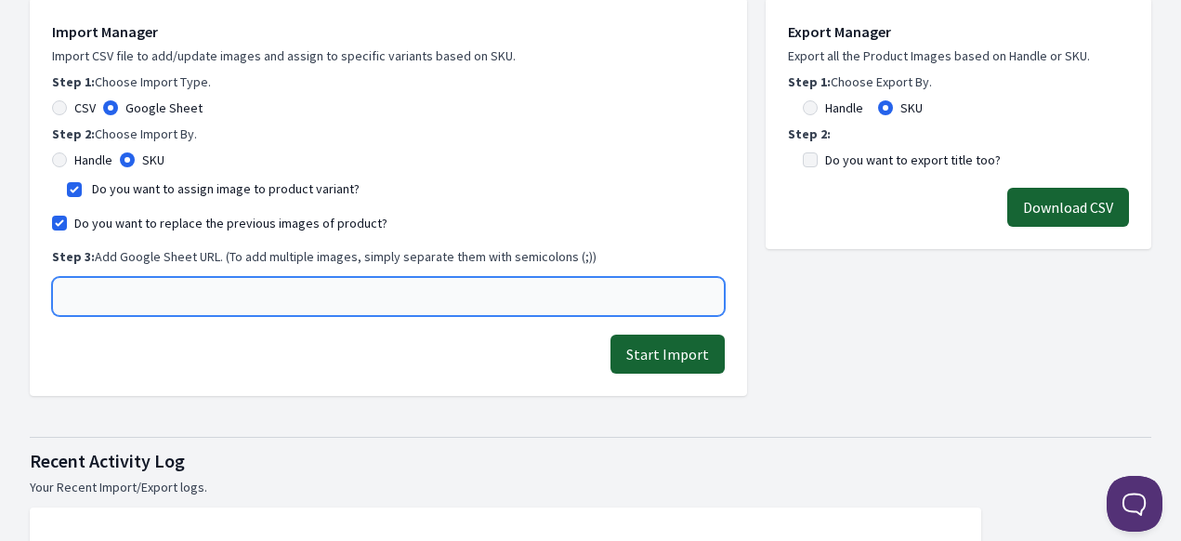
click at [177, 300] on input "text" at bounding box center [388, 296] width 673 height 39
paste input "https://docs.google.com/spreadsheets/d/1BwOl3eJZF9PPy1lVqnsfD4vRVX5Oncn-jx73lyj…"
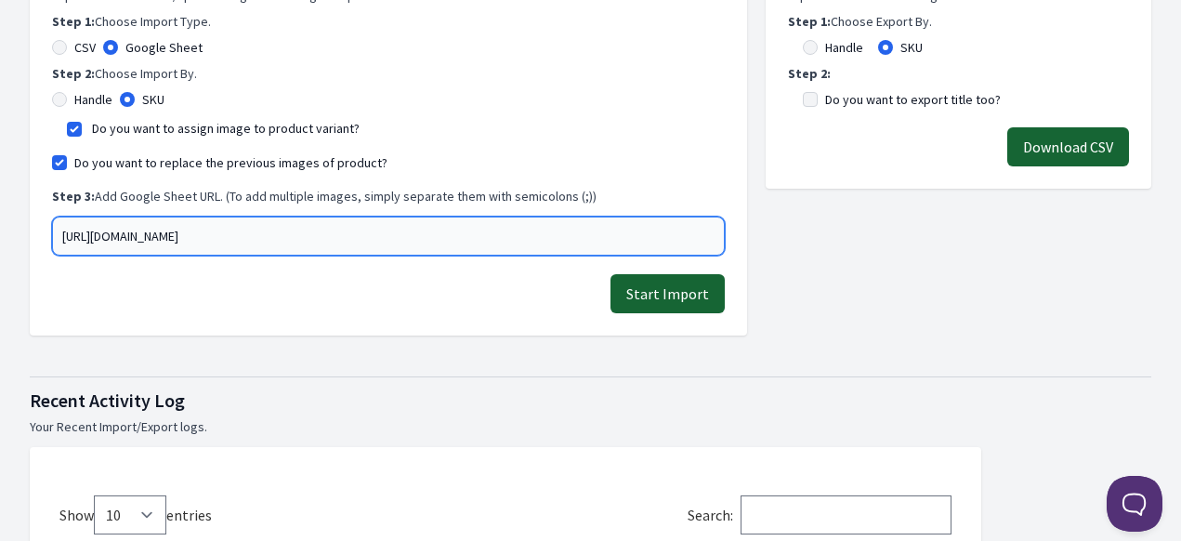
scroll to position [465, 0]
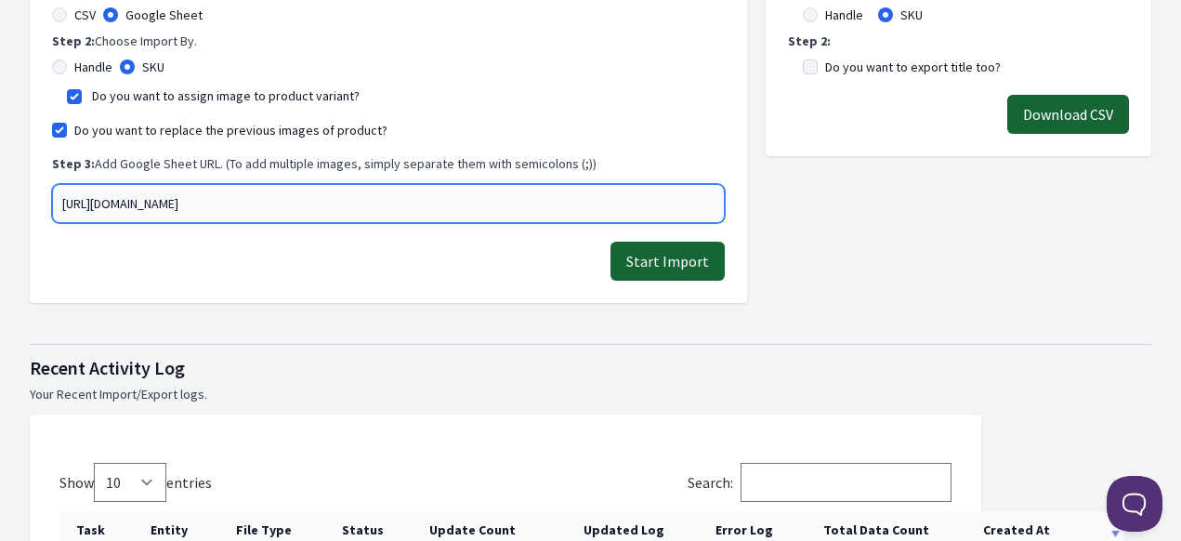
type input "https://docs.google.com/spreadsheets/d/1BwOl3eJZF9PPy1lVqnsfD4vRVX5Oncn-jx73lyj…"
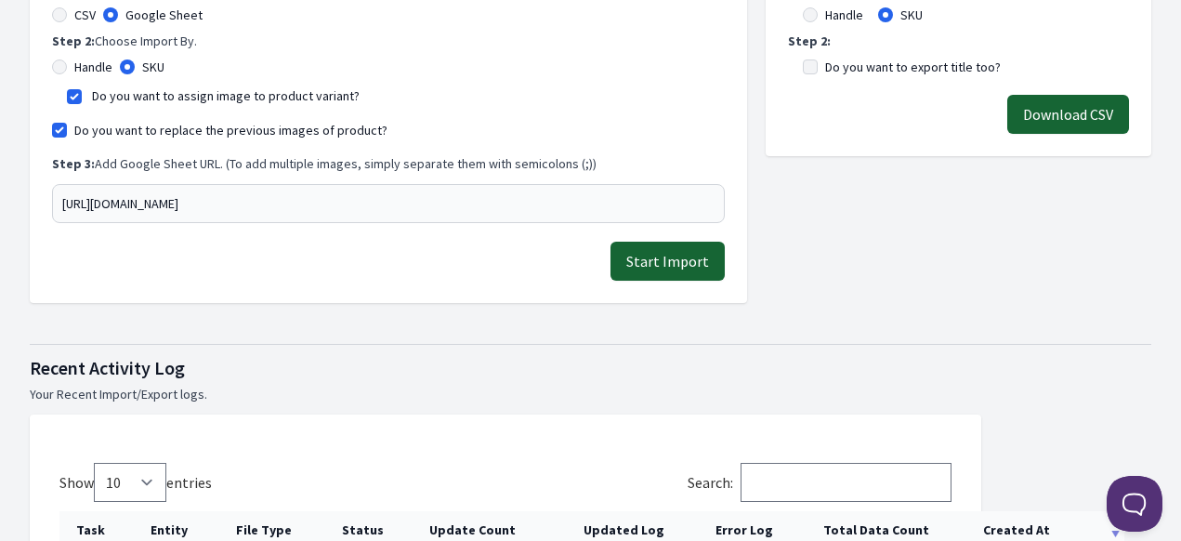
click at [661, 261] on button "Start Import" at bounding box center [668, 261] width 114 height 39
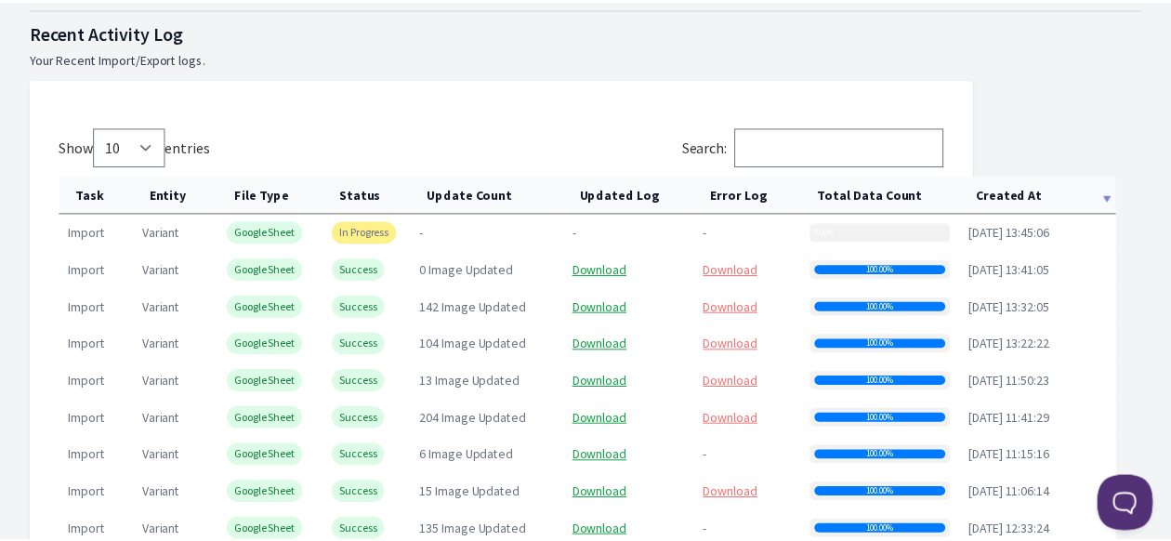
scroll to position [929, 0]
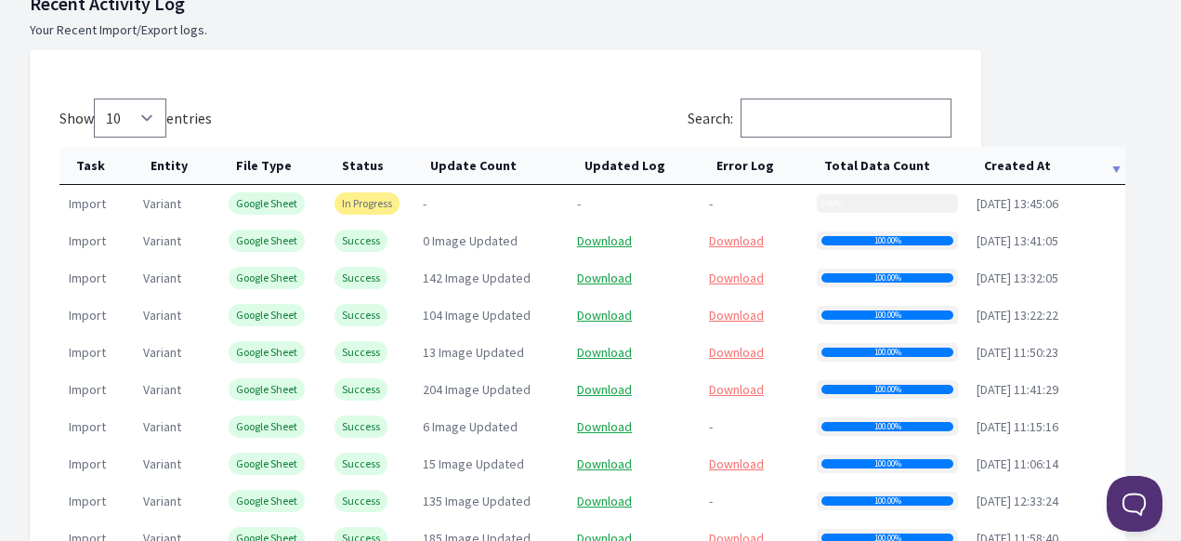
click at [993, 170] on th "Created At" at bounding box center [1047, 166] width 158 height 38
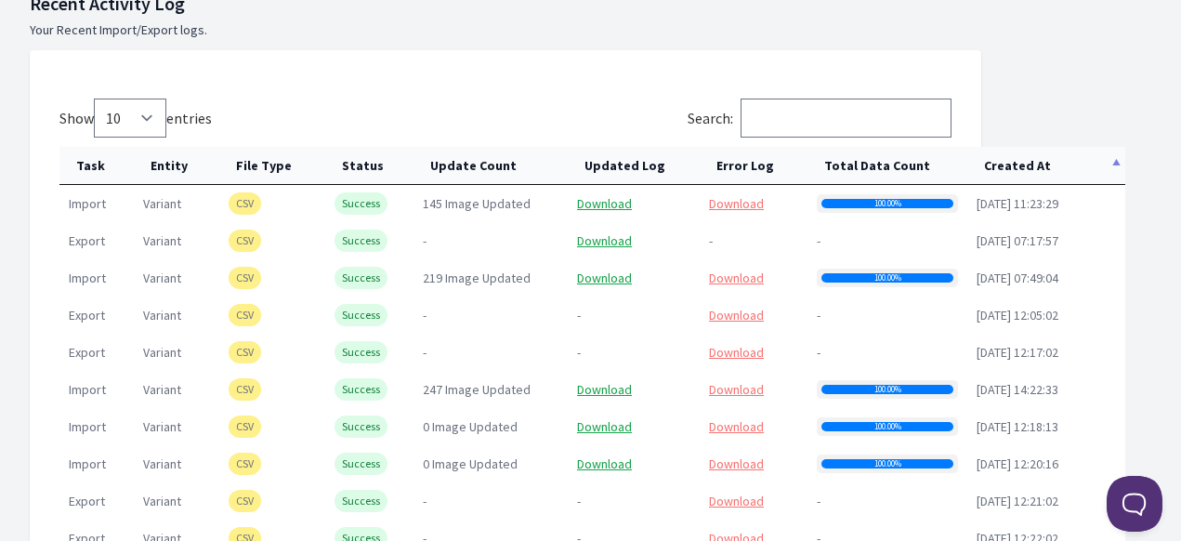
click at [1018, 176] on th "Created At" at bounding box center [1047, 166] width 158 height 38
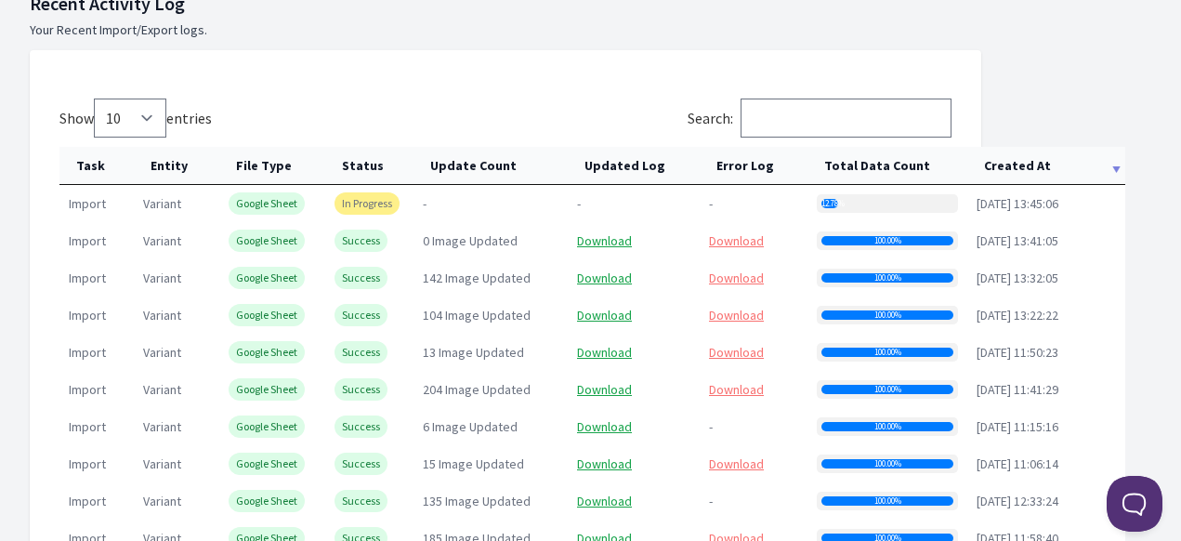
click at [1007, 171] on th "Created At" at bounding box center [1047, 166] width 158 height 38
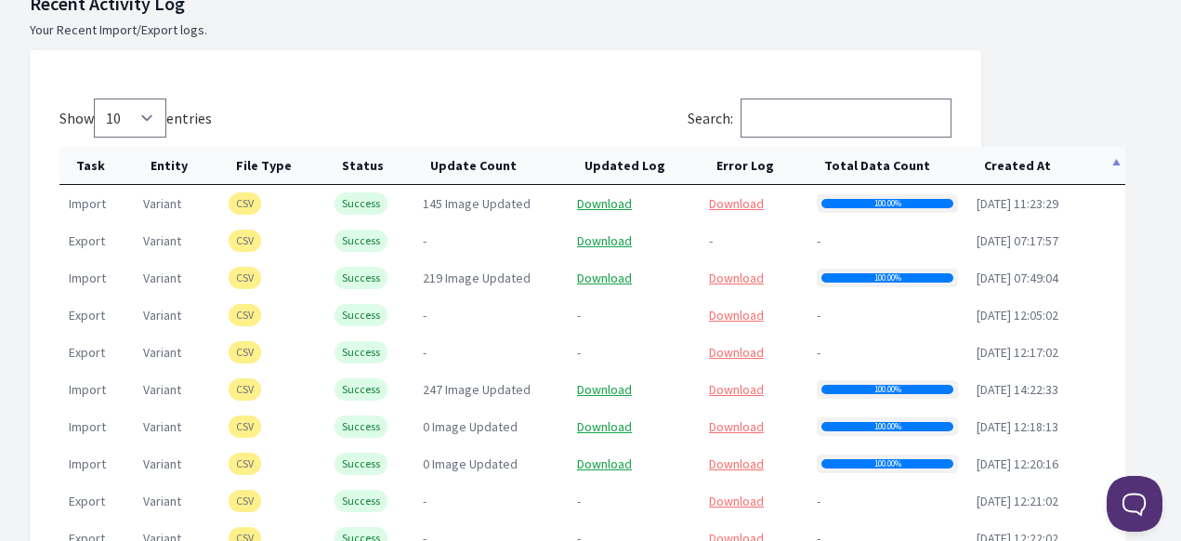
click at [1010, 168] on th "Created At" at bounding box center [1047, 166] width 158 height 38
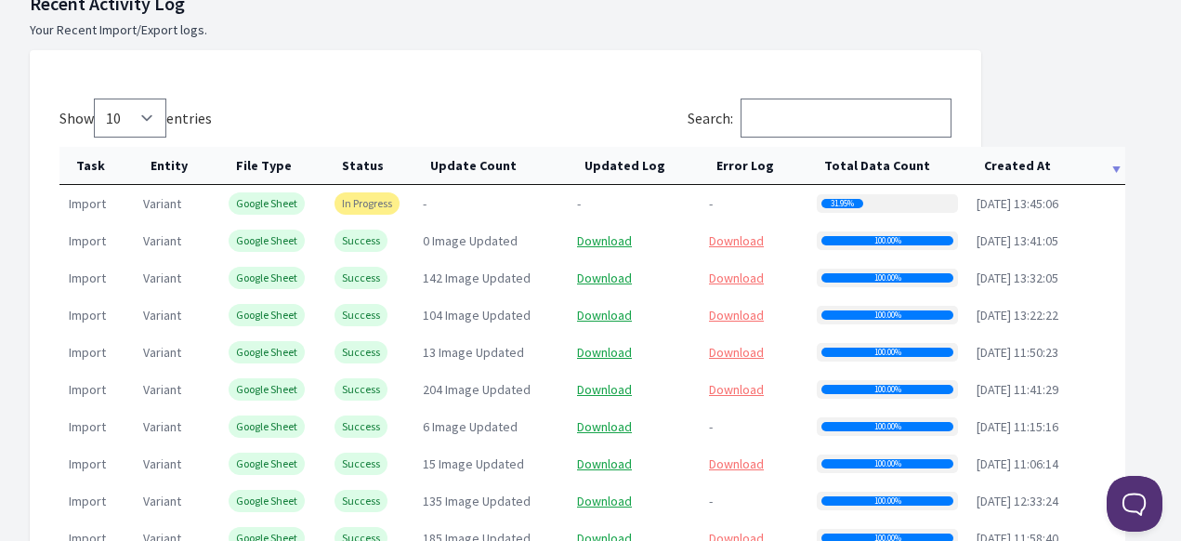
click at [1034, 168] on th "Created At" at bounding box center [1047, 166] width 158 height 38
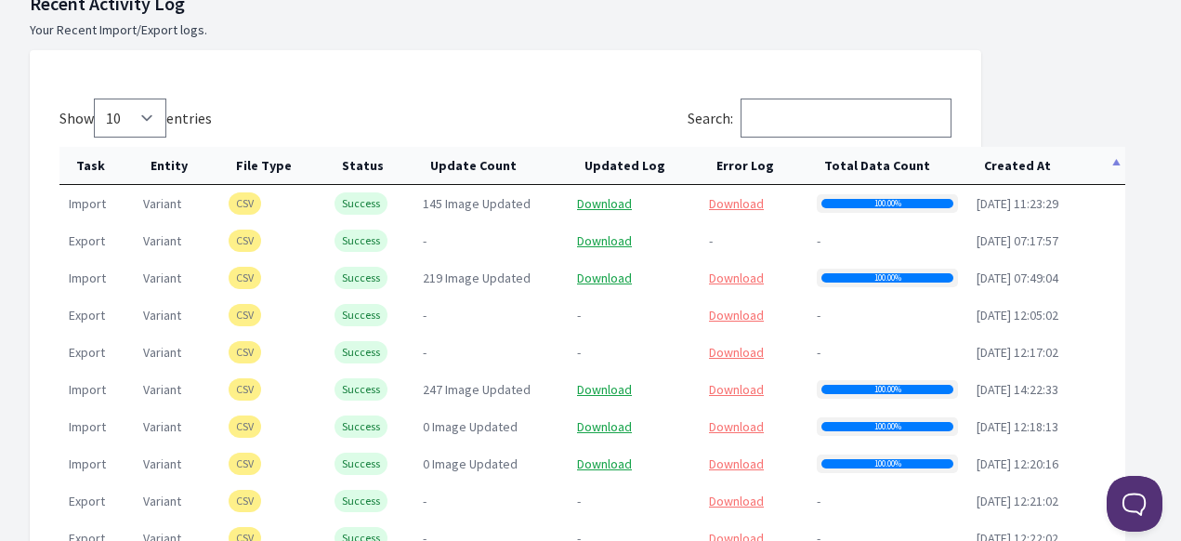
click at [1030, 170] on th "Created At" at bounding box center [1047, 166] width 158 height 38
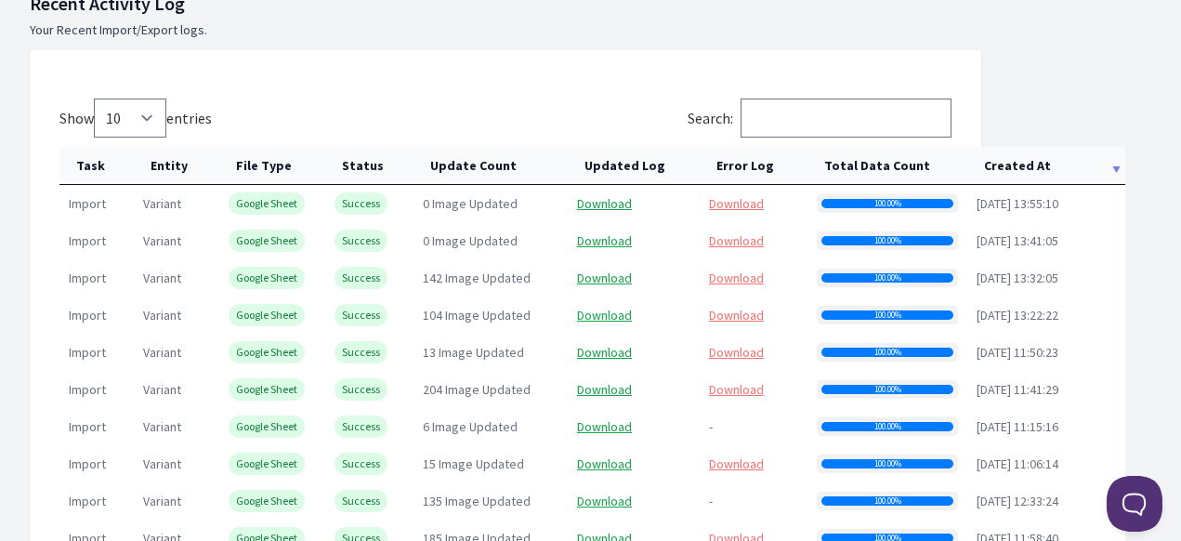
click at [1001, 178] on th "Created At" at bounding box center [1047, 166] width 158 height 38
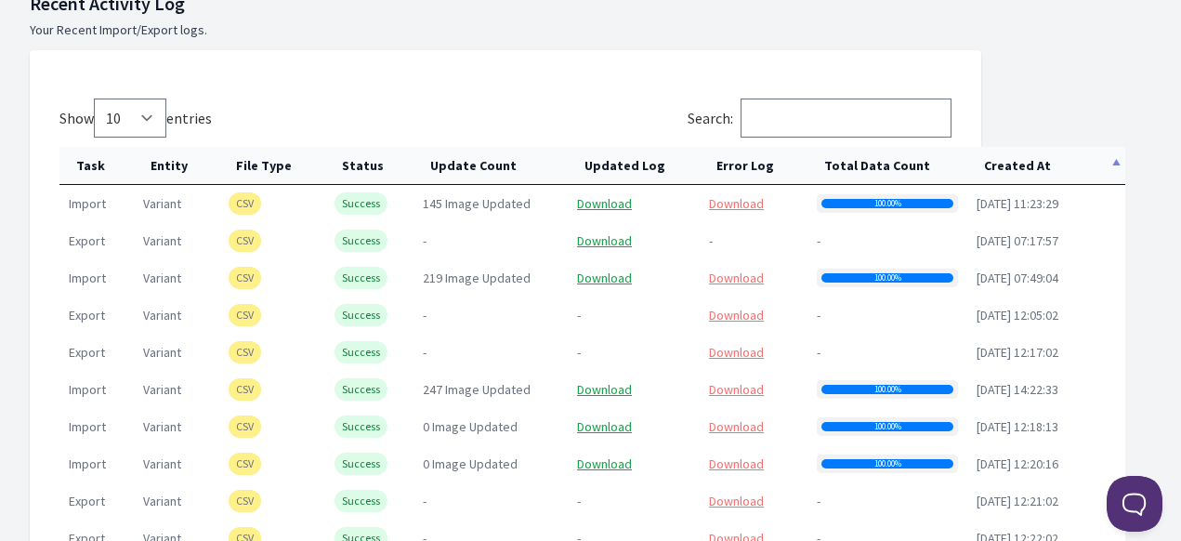
click at [1001, 178] on th "Created At" at bounding box center [1047, 166] width 158 height 38
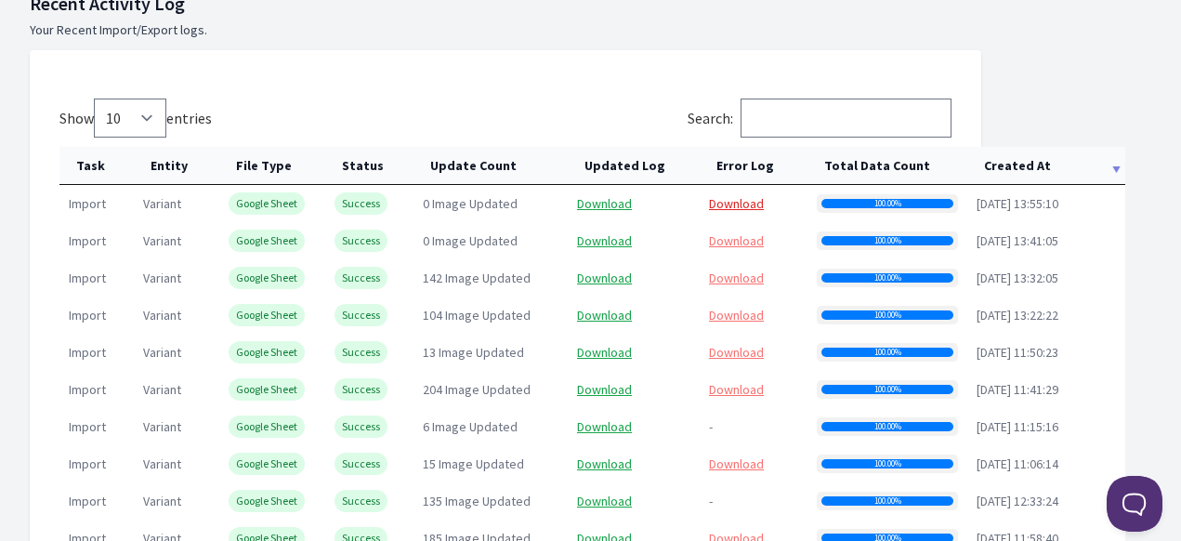
drag, startPoint x: 745, startPoint y: 205, endPoint x: 732, endPoint y: 205, distance: 13.0
click at [745, 205] on link "Download" at bounding box center [736, 203] width 55 height 17
